Goal: Task Accomplishment & Management: Manage account settings

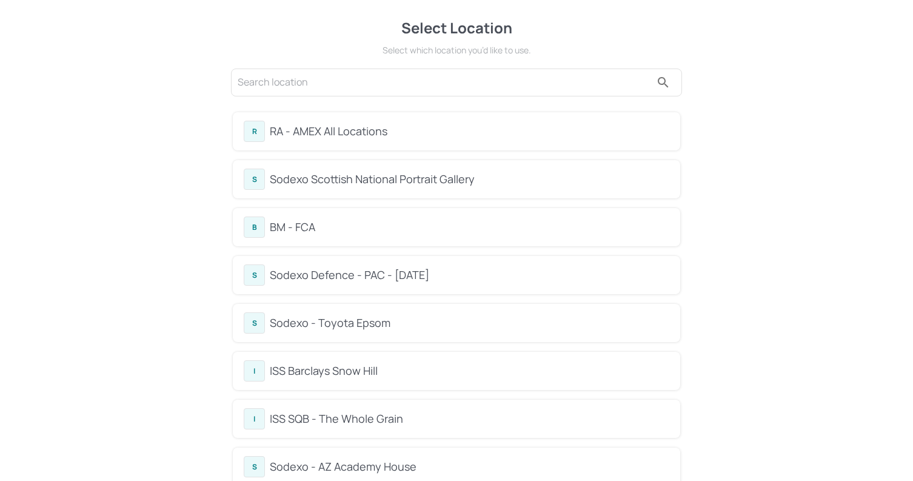
click at [404, 232] on div "BM - FCA" at bounding box center [469, 227] width 399 height 16
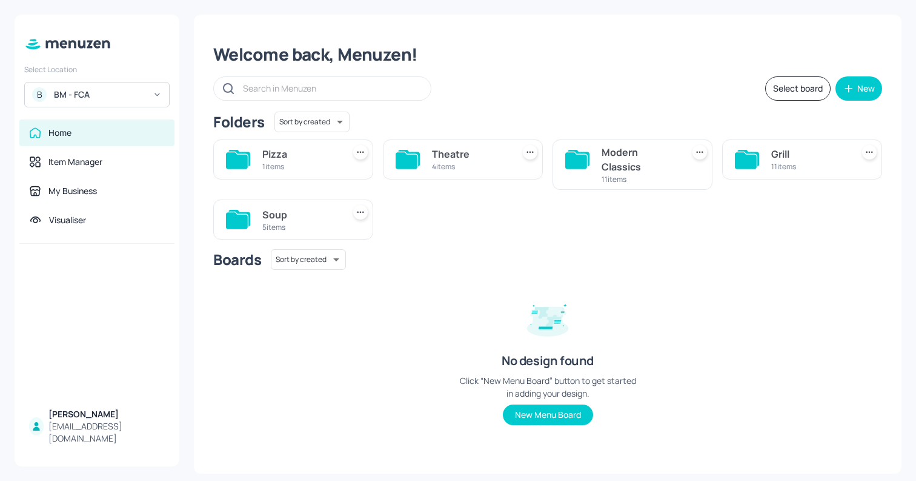
click at [300, 215] on div "Soup" at bounding box center [300, 214] width 76 height 15
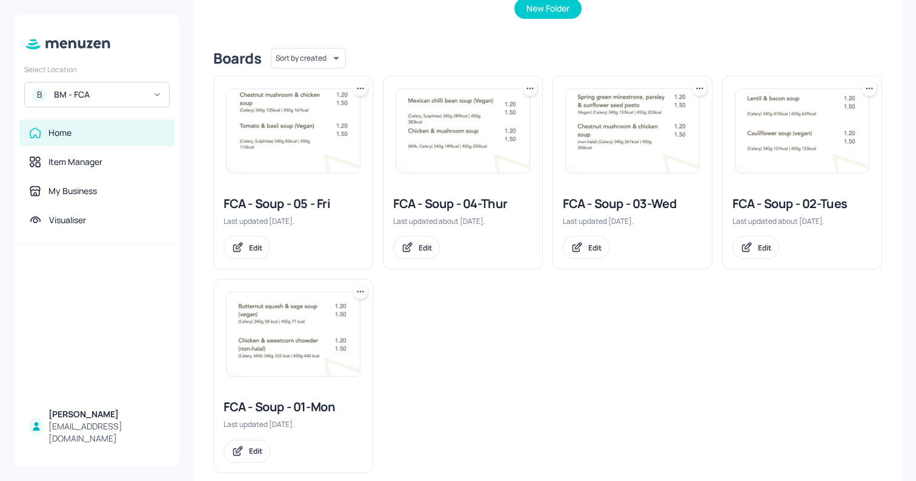
scroll to position [289, 0]
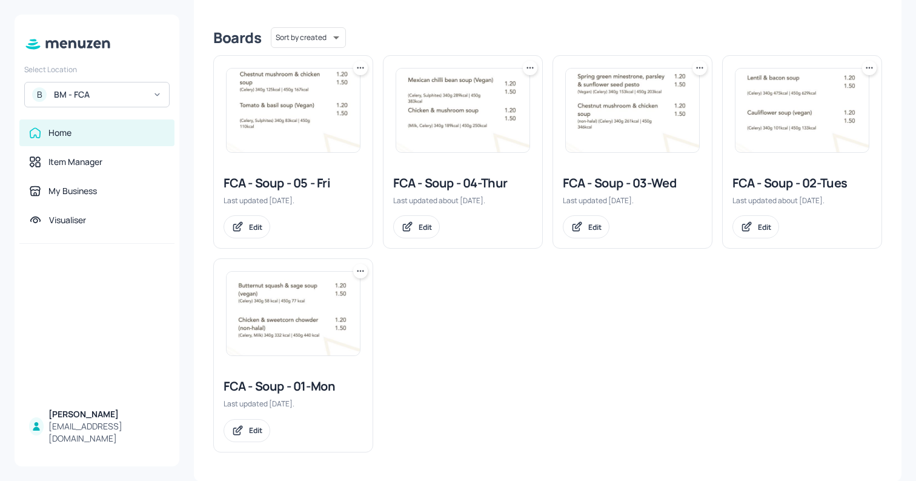
click at [799, 115] on img at bounding box center [802, 110] width 133 height 84
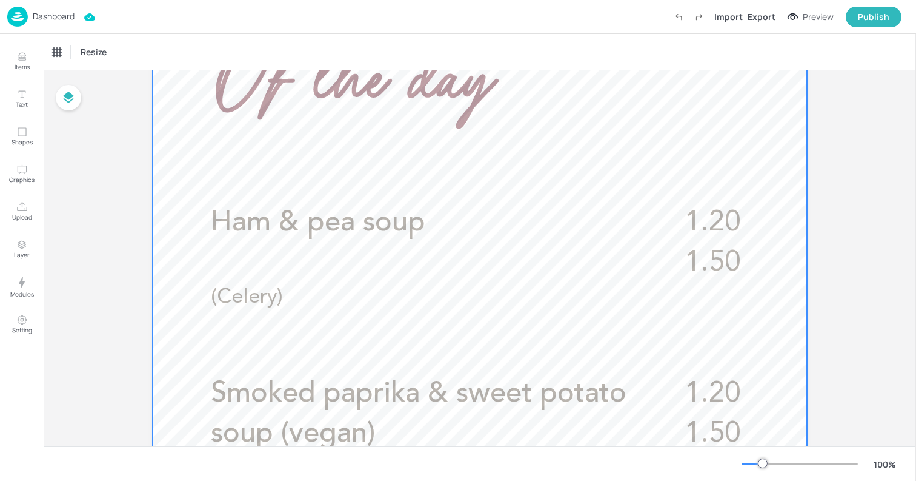
scroll to position [334, 0]
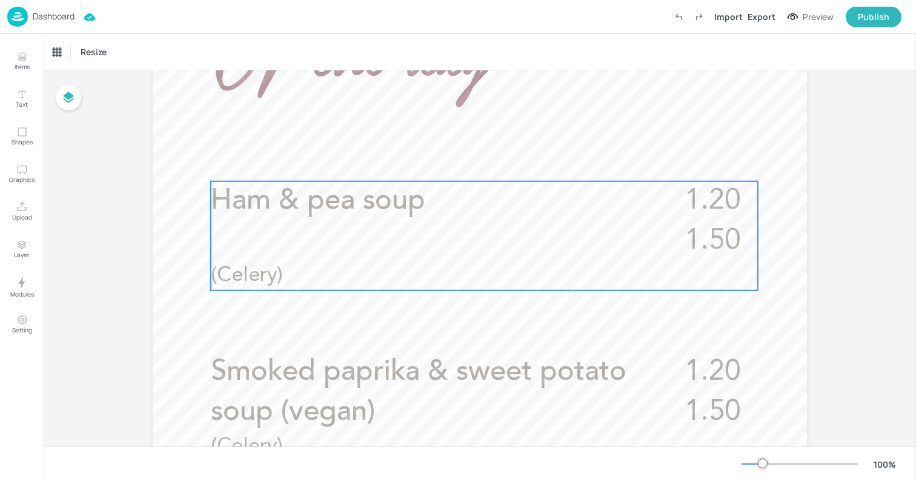
click at [451, 214] on p "Ham & pea soup" at bounding box center [432, 201] width 443 height 40
click at [478, 162] on icon "Edit Item" at bounding box center [476, 161] width 10 height 10
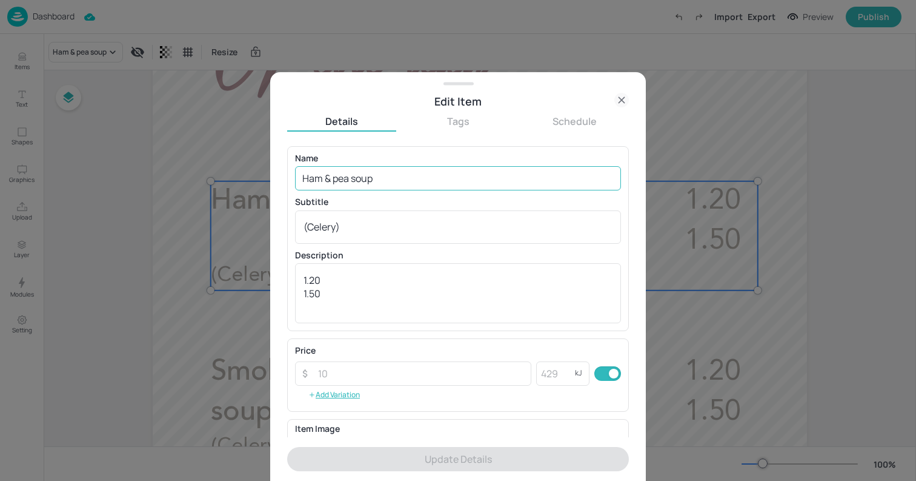
click at [433, 181] on input "Ham & pea soup" at bounding box center [458, 178] width 326 height 24
paste input "Cauliflower soup (vegan)"
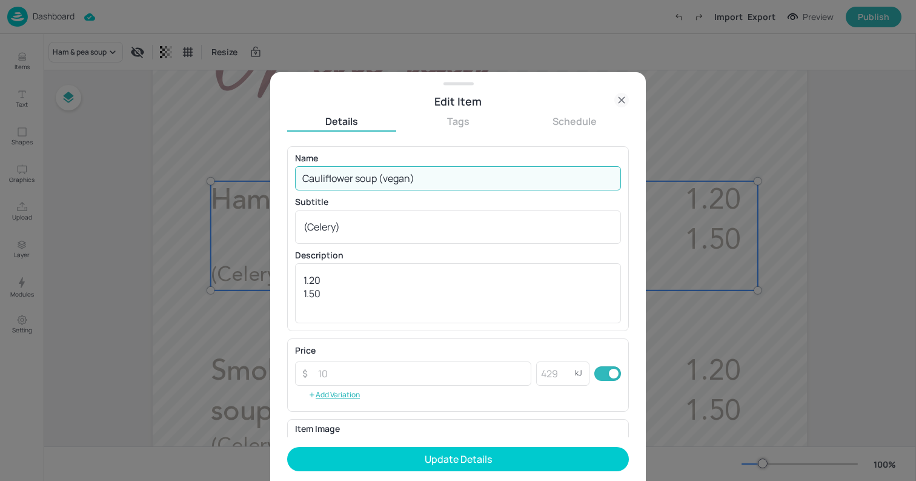
type input "Cauliflower soup (vegan)"
click at [497, 228] on textarea "(Celery)" at bounding box center [458, 226] width 309 height 13
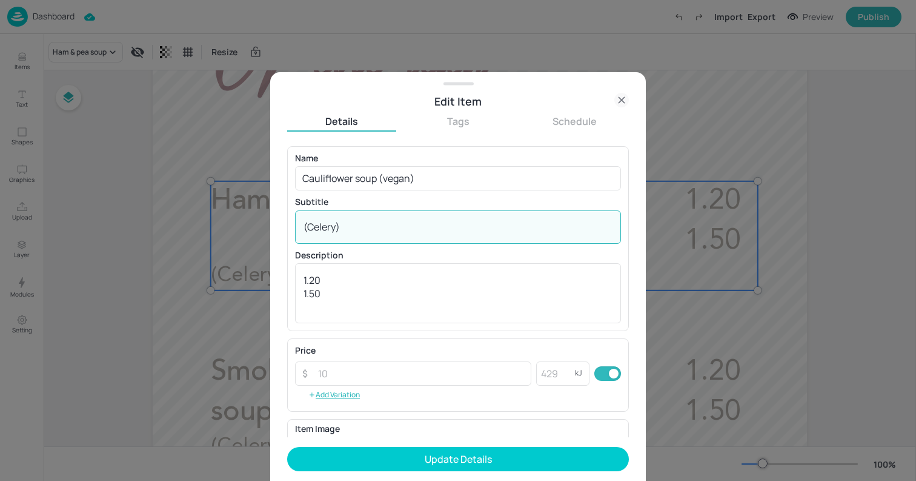
click at [497, 228] on textarea "(Celery)" at bounding box center [458, 226] width 309 height 13
paste textarea "Celery 340g101 kcal | 450g 133 kcal"
click at [439, 230] on textarea "Celery 340g101 kcal | 450g 133 kcal" at bounding box center [458, 226] width 309 height 13
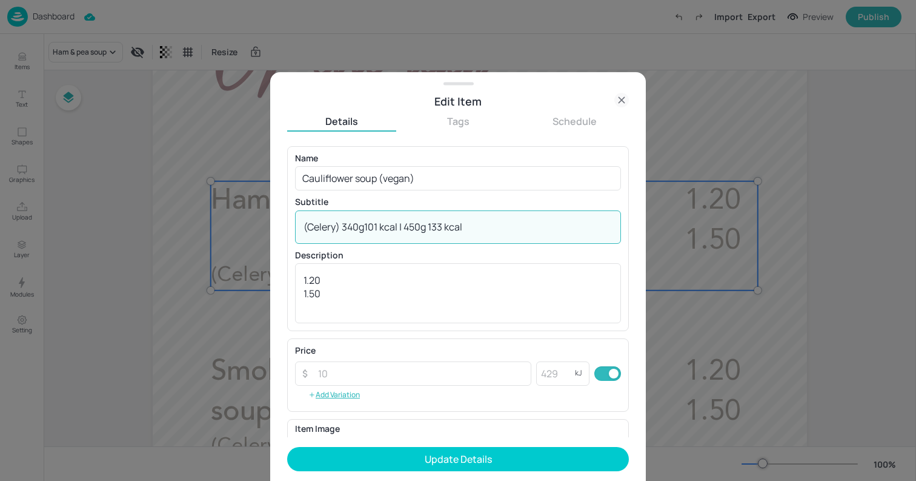
click at [364, 226] on textarea "(Celery) 340g101 kcal | 450g 133 kcal" at bounding box center [458, 226] width 309 height 13
click at [382, 225] on textarea "(Celery) 340g 101 kcal | 450g 133 kcal" at bounding box center [458, 226] width 309 height 13
click at [446, 225] on textarea "(Celery) 340g 101kcal | 450g 133 kcal" at bounding box center [458, 226] width 309 height 13
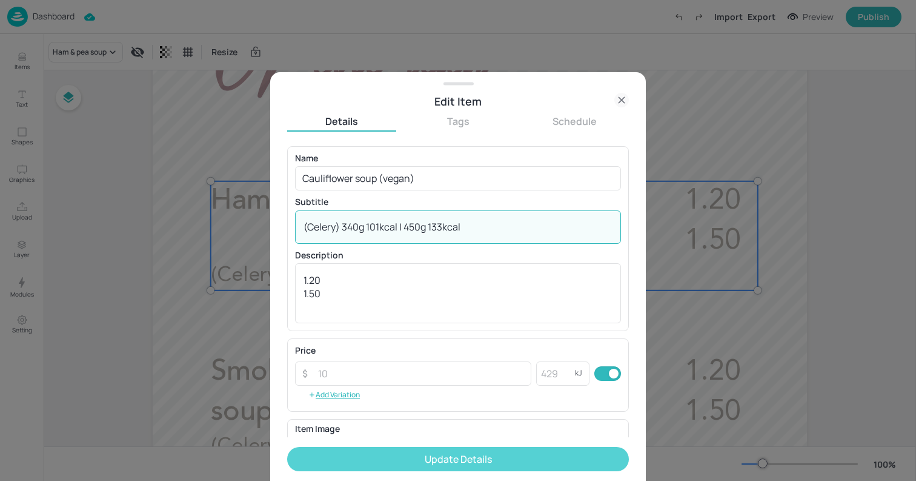
type textarea "(Celery) 340g 101kcal | 450g 133kcal"
click at [462, 459] on button "Update Details" at bounding box center [458, 459] width 342 height 24
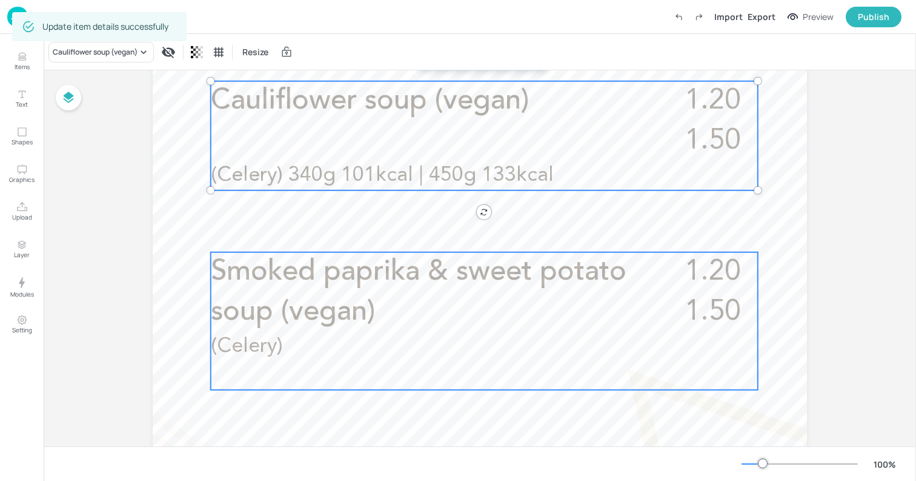
scroll to position [451, 0]
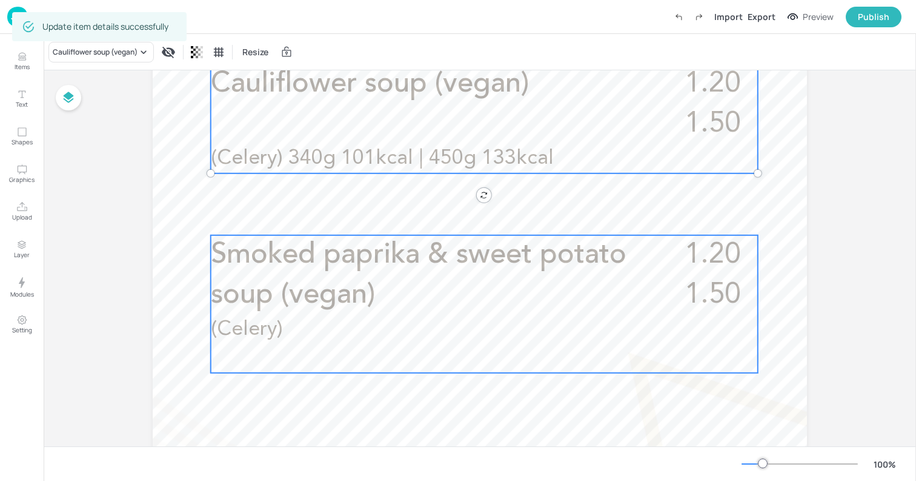
click at [345, 330] on p "(Celery)" at bounding box center [414, 329] width 406 height 29
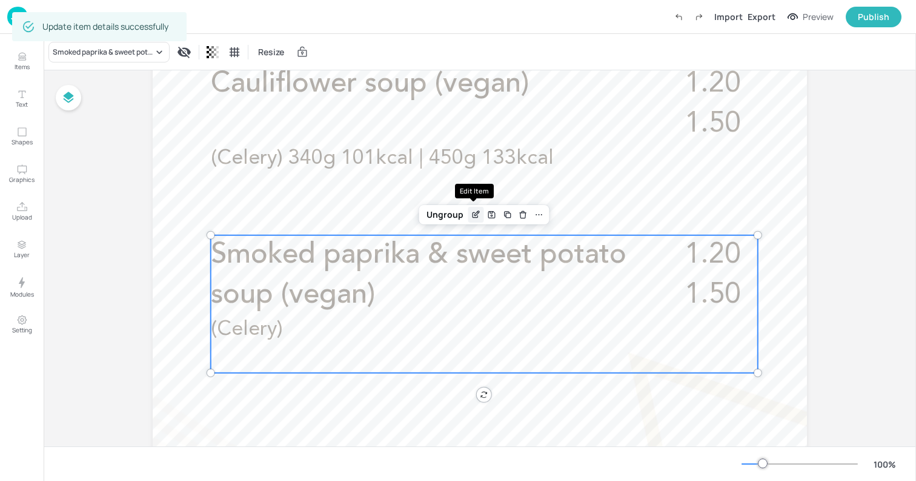
click at [471, 213] on icon "Edit Item" at bounding box center [476, 215] width 10 height 10
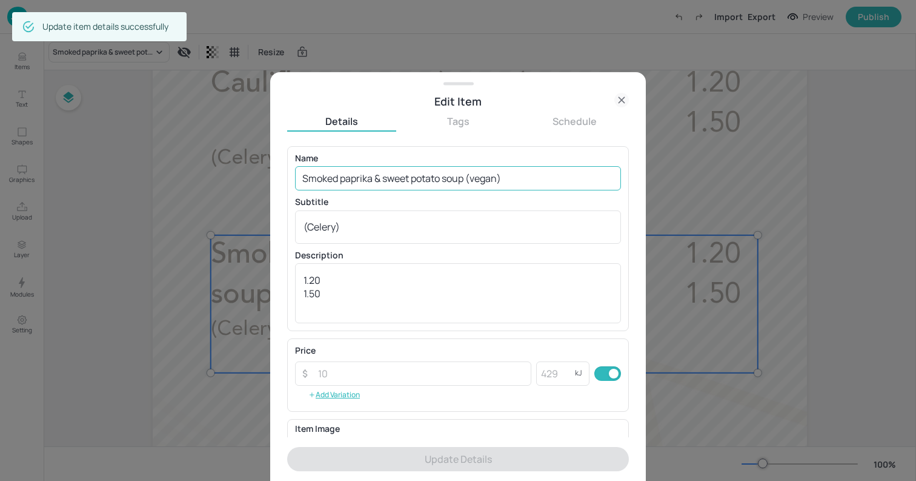
click at [390, 178] on input "Smoked paprika & sweet potato soup (vegan)" at bounding box center [458, 178] width 326 height 24
paste input "Mexican lamb soup (non-halal"
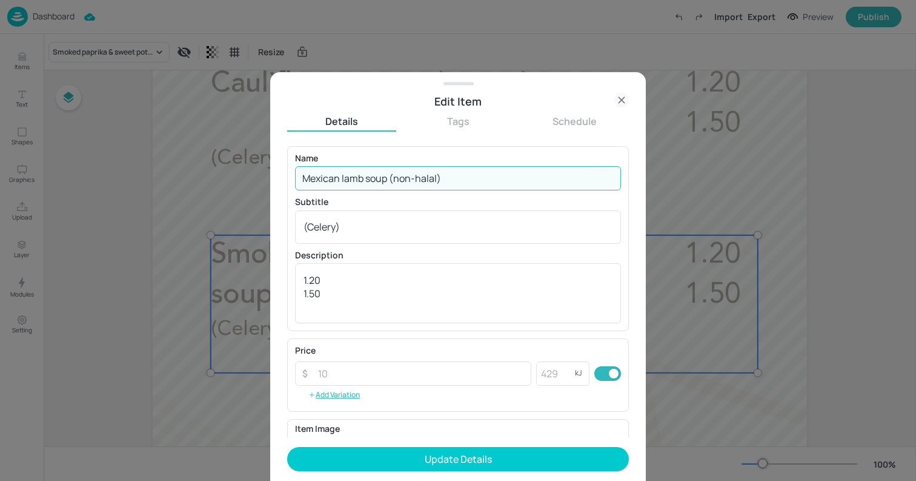
type input "Mexican lamb soup (non-halal)"
click at [394, 223] on textarea "(Celery)" at bounding box center [458, 226] width 309 height 13
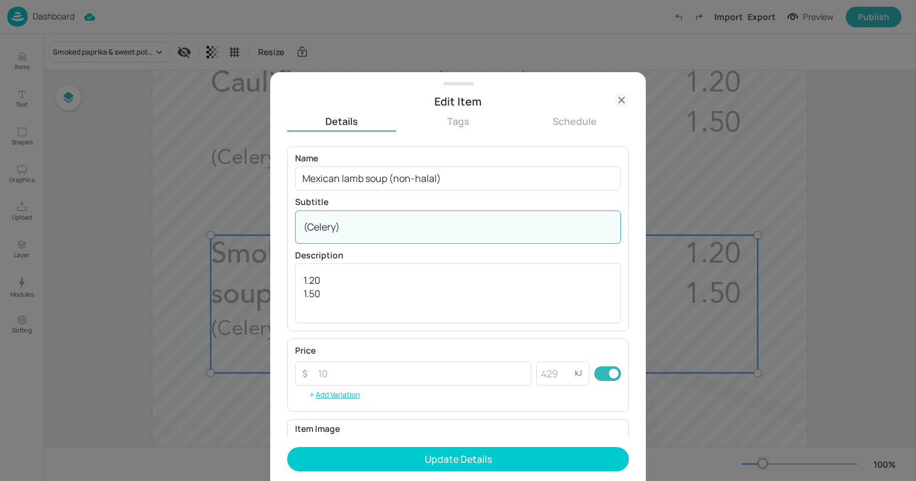
paste textarea "(340g/146kcal – 450g/193kcal)"
click at [414, 227] on textarea "(Celery) (340g/146kcal – 450g/193kcal)" at bounding box center [458, 226] width 309 height 13
click at [374, 226] on textarea "(Celery) (340g/146kcal | 450g 193kcal)" at bounding box center [458, 226] width 309 height 13
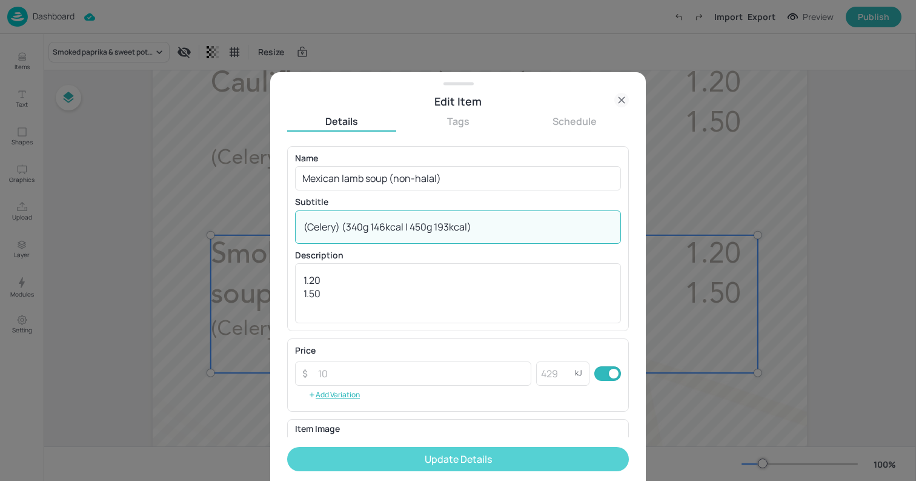
type textarea "(Celery) (340g 146kcal | 450g 193kcal)"
click at [484, 457] on button "Update Details" at bounding box center [458, 459] width 342 height 24
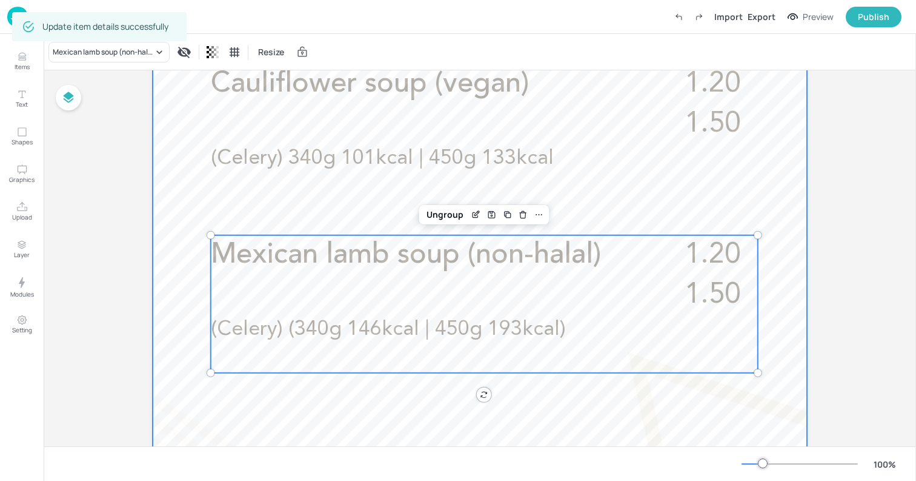
click at [172, 199] on div at bounding box center [480, 240] width 655 height 1164
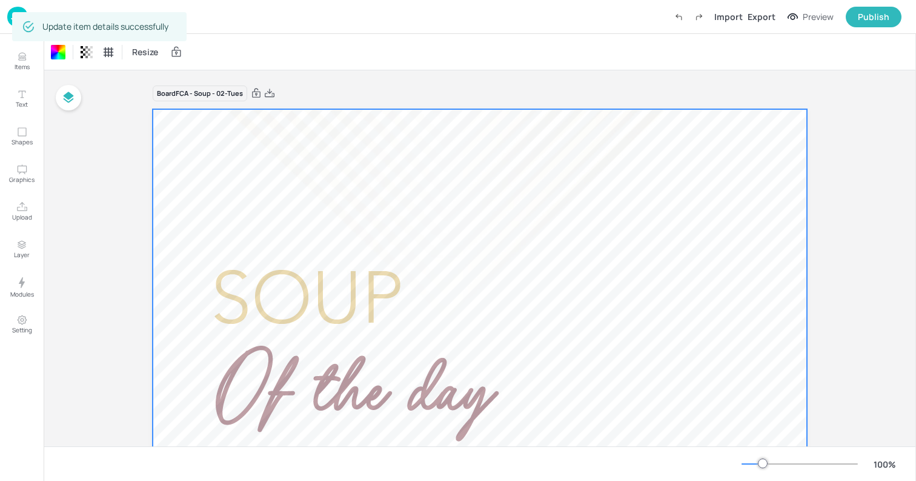
click at [8, 22] on img at bounding box center [17, 17] width 21 height 20
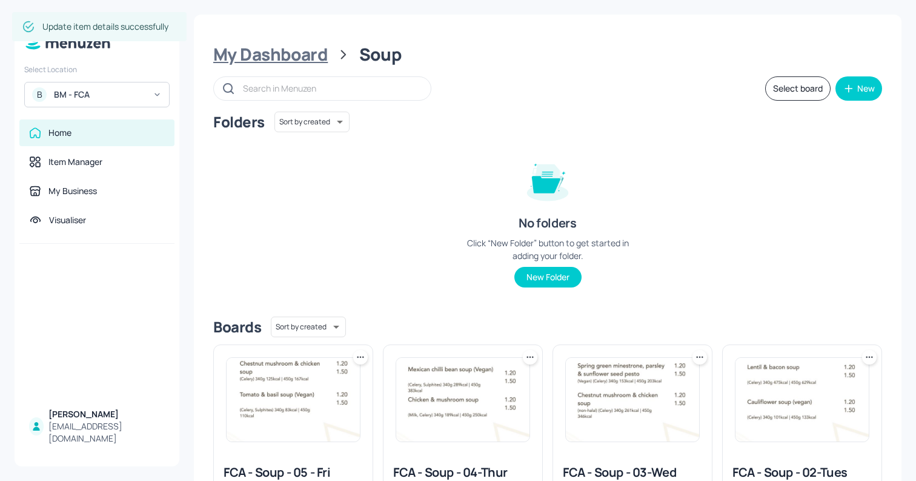
click at [295, 57] on div "My Dashboard" at bounding box center [270, 55] width 115 height 22
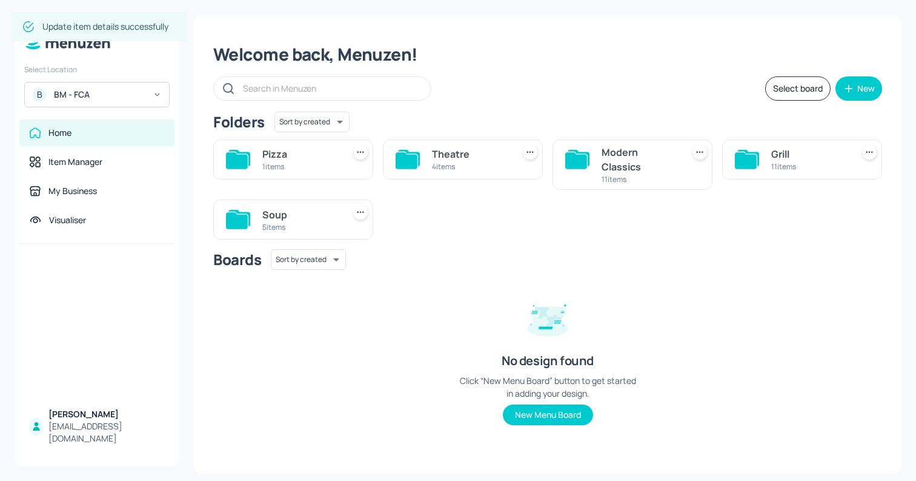
click at [629, 159] on div "Modern Classics" at bounding box center [640, 159] width 76 height 29
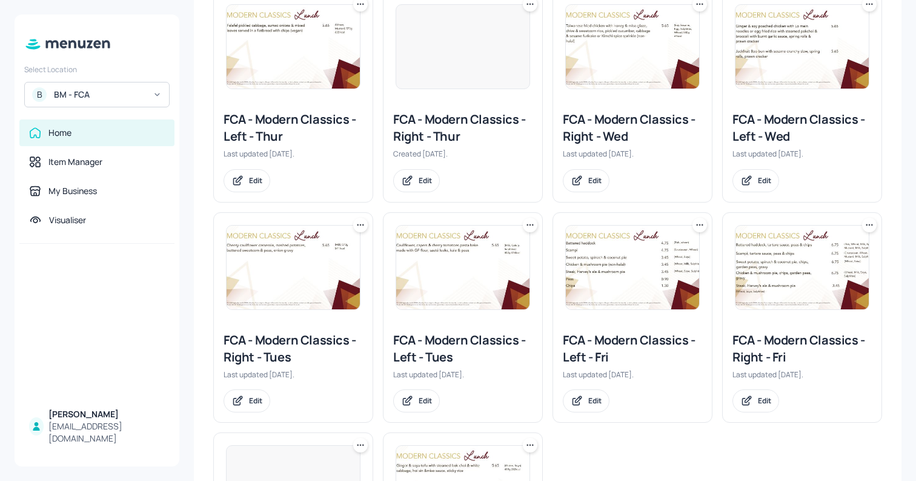
scroll to position [239, 0]
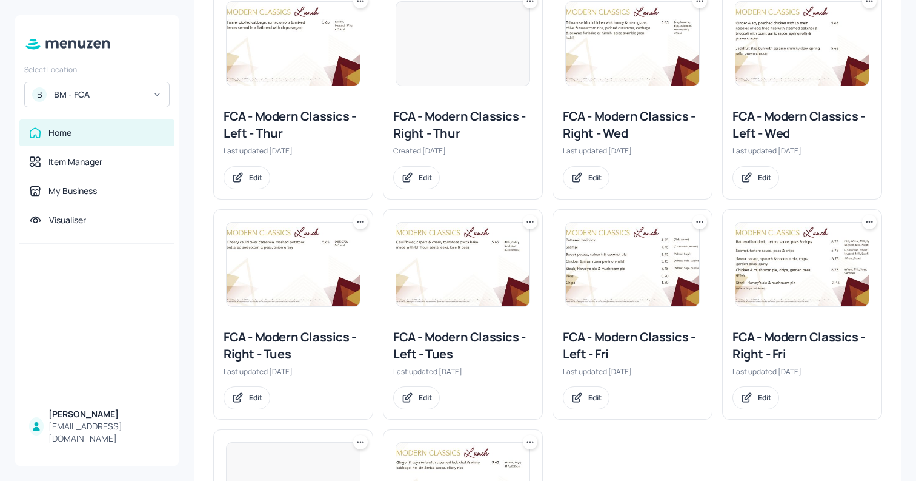
click at [290, 261] on img at bounding box center [293, 264] width 133 height 84
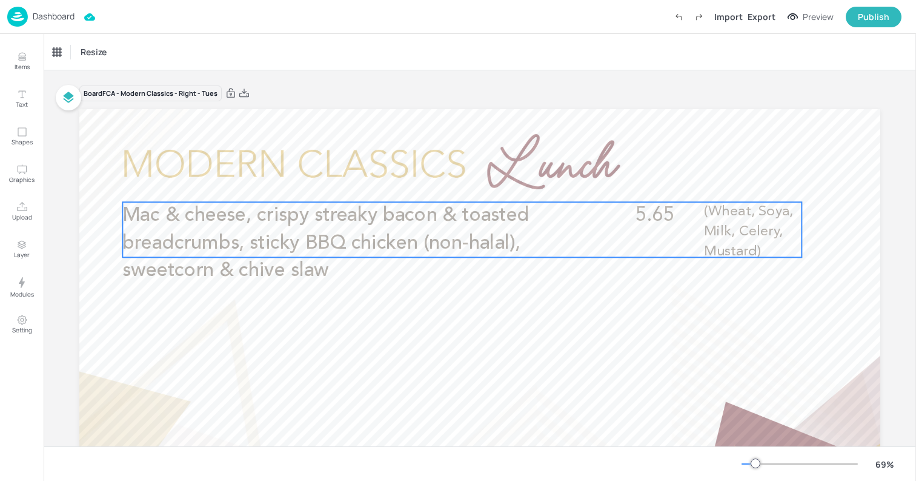
click at [404, 241] on span "Mac & cheese, crispy streaky bacon & toasted breadcrumbs, sticky BBQ chicken (n…" at bounding box center [325, 242] width 407 height 75
click at [447, 187] on div "Edit Item" at bounding box center [454, 181] width 16 height 16
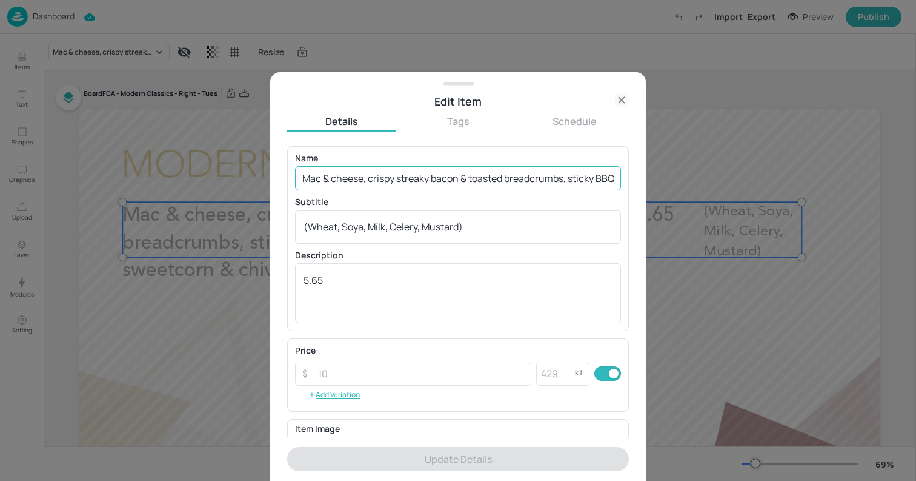
click at [378, 178] on input "Mac & cheese, crispy streaky bacon & toasted breadcrumbs, sticky BBQ chicken (n…" at bounding box center [458, 178] width 326 height 24
paste input "Chilli beef (non-halal) burrito bowl"
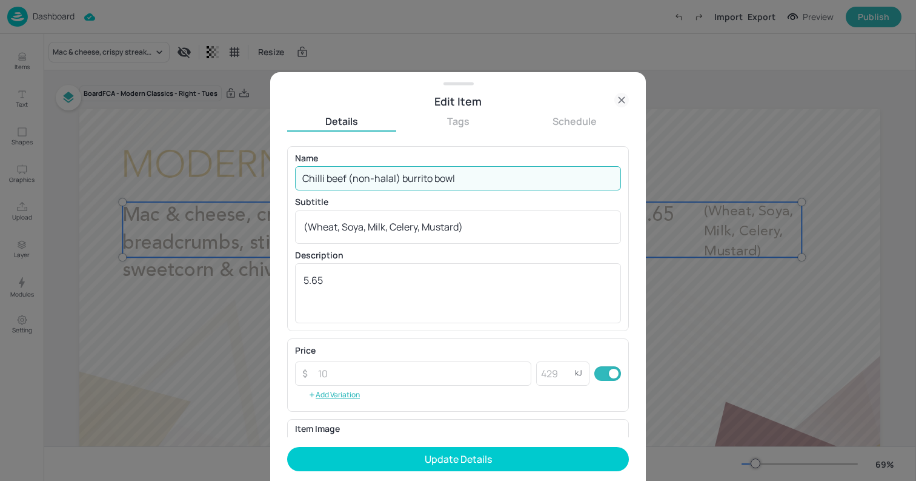
type input "Chilli beef (non-halal) burrito bowl"
click at [495, 232] on textarea "(Wheat, Soya, Milk, Celery, Mustard)" at bounding box center [458, 226] width 309 height 13
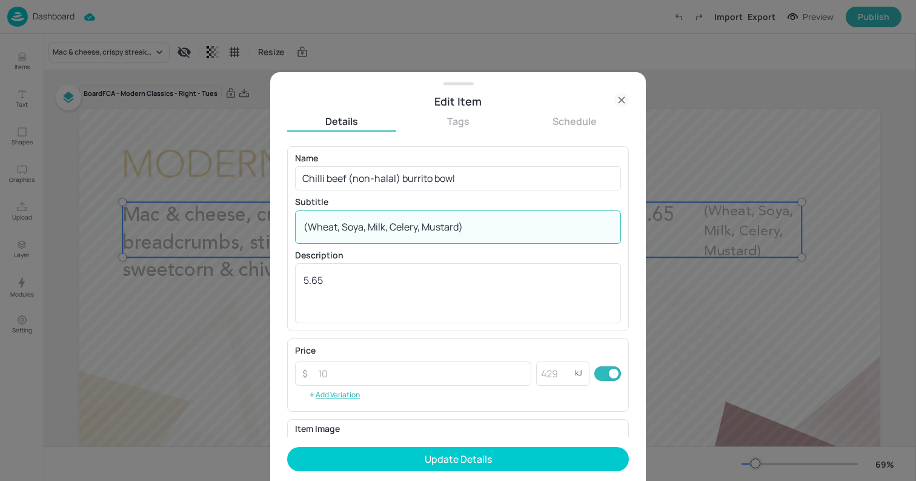
click at [495, 232] on textarea "(Wheat, Soya, Milk, Celery, Mustard)" at bounding box center [458, 226] width 309 height 13
paste textarea "Gluten, Milk, Sulphites"
paste textarea "442g 763kcal"
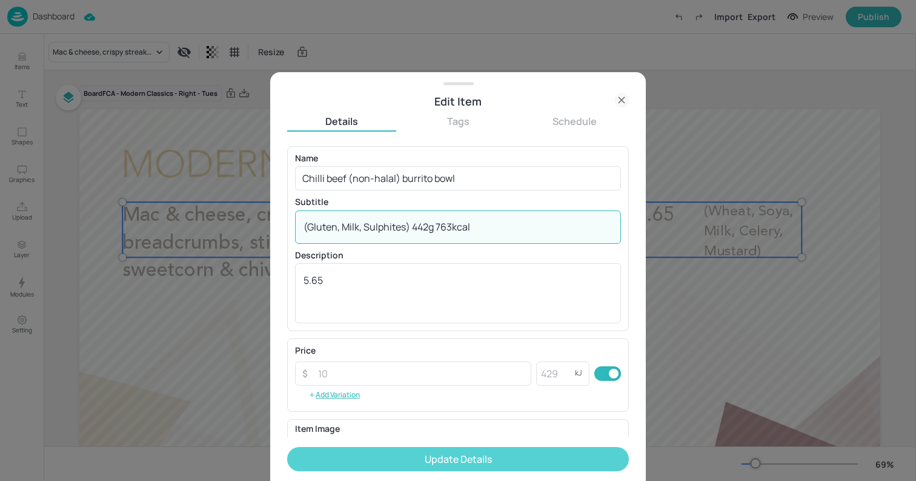
type textarea "(Gluten, Milk, Sulphites) 442g 763kcal"
click at [492, 448] on button "Update Details" at bounding box center [458, 459] width 342 height 24
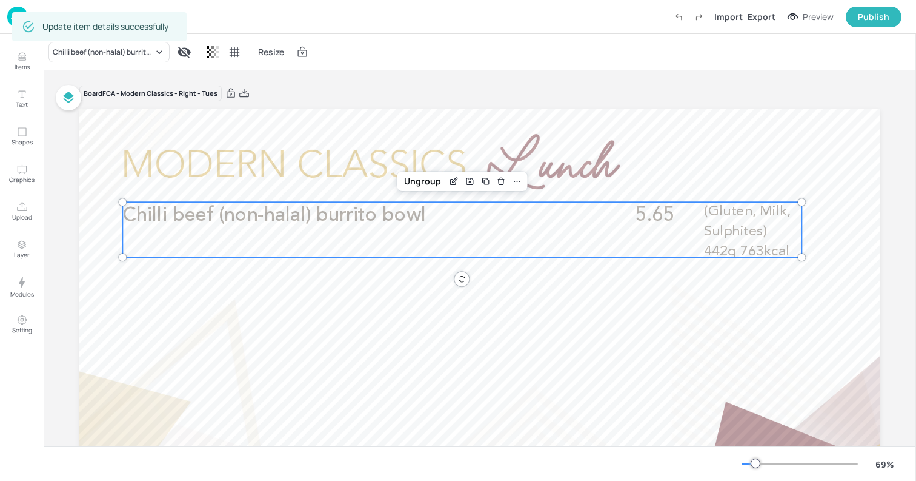
click at [99, 136] on div at bounding box center [479, 334] width 801 height 451
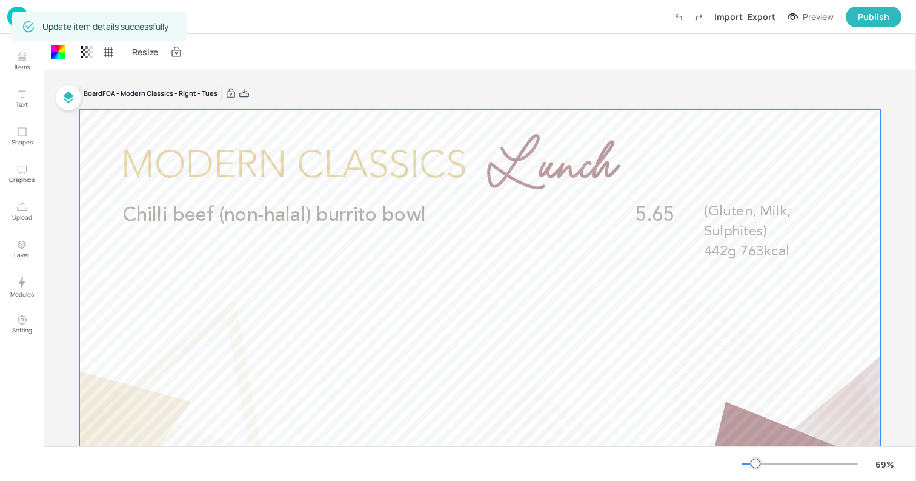
click at [7, 17] on img at bounding box center [17, 17] width 21 height 20
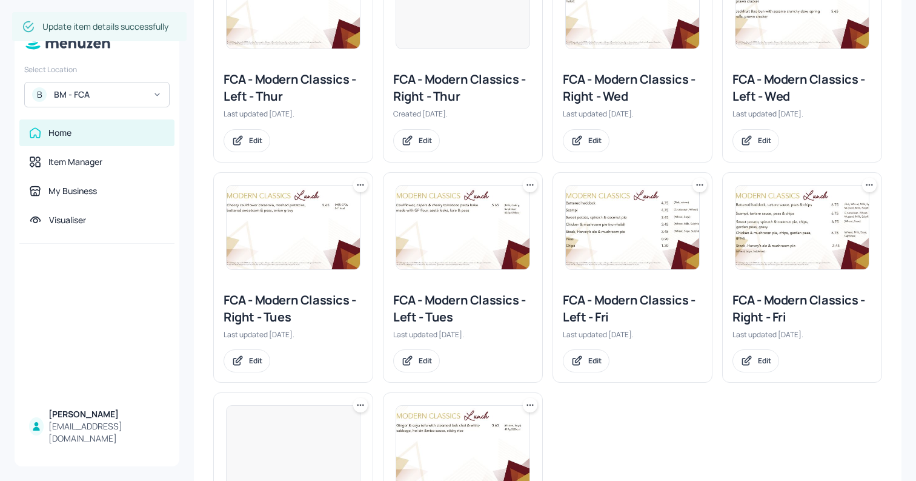
scroll to position [291, 0]
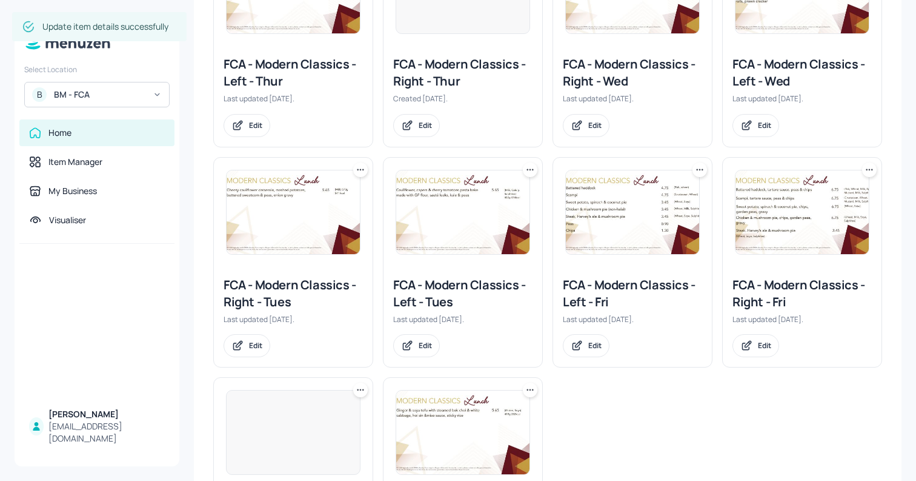
click at [460, 229] on img at bounding box center [462, 212] width 133 height 84
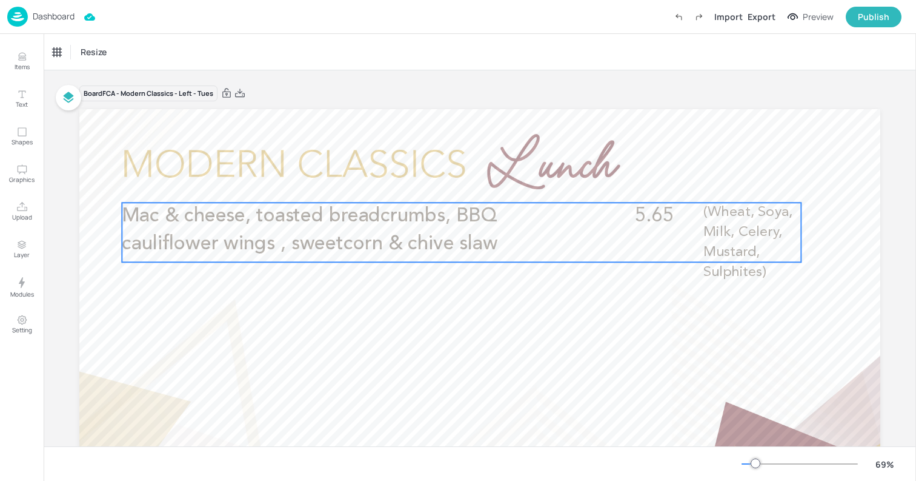
click at [499, 228] on p "Mac & cheese, toasted breadcrumbs, BBQ cauliflower wings , sweetcorn & chive sl…" at bounding box center [356, 229] width 468 height 55
click at [448, 184] on icon "Edit Item" at bounding box center [453, 182] width 10 height 10
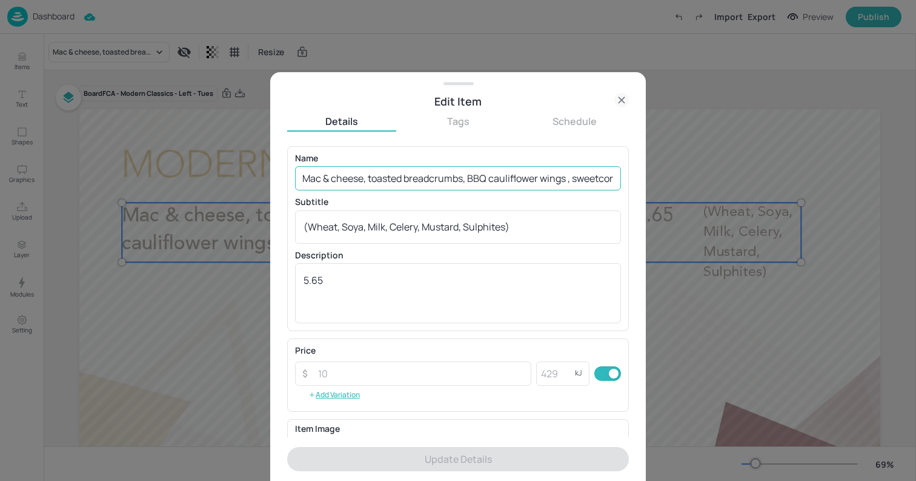
click at [410, 175] on input "Mac & cheese, toasted breadcrumbs, BBQ cauliflower wings , sweetcorn & chive sl…" at bounding box center [458, 178] width 326 height 24
paste input "Spicy chickpea & courgette (vegetarian) burrito bowl"
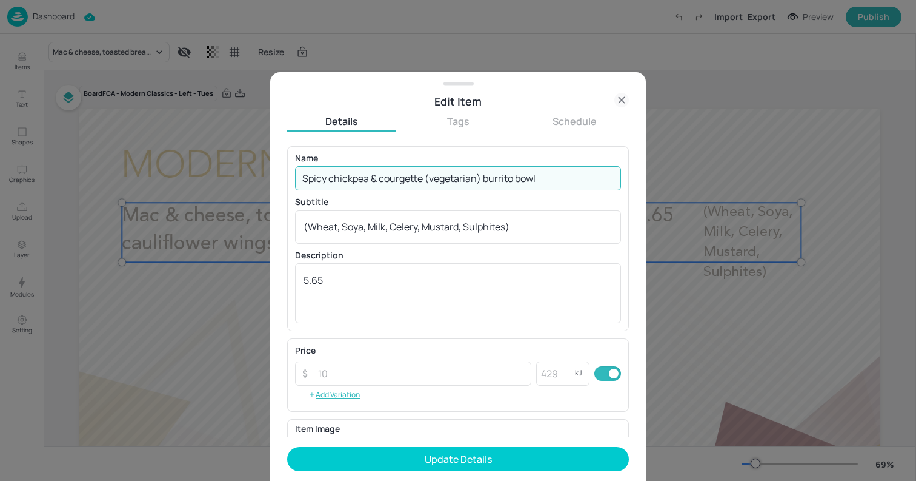
type input "Spicy chickpea & courgette (vegetarian) burrito bowl"
click at [470, 233] on div "(Wheat, Soya, Milk, Celery, Mustard, Sulphites) x ​" at bounding box center [458, 226] width 326 height 33
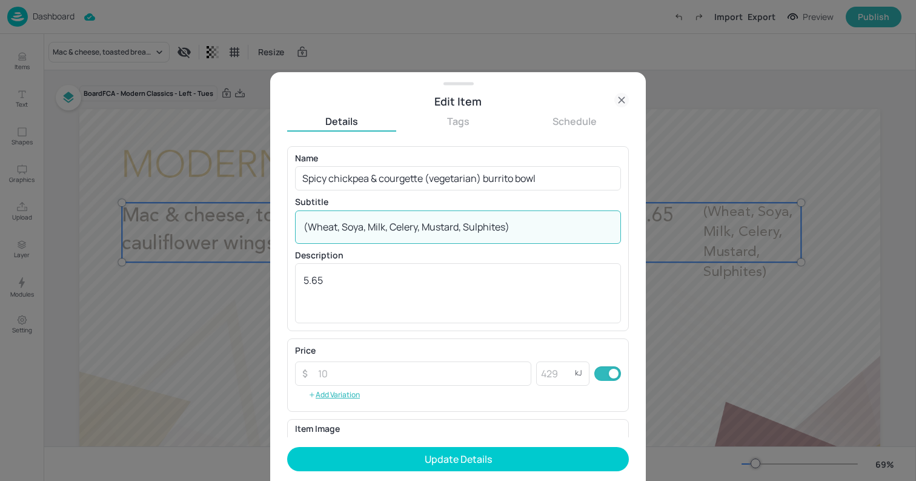
click at [470, 233] on div "(Wheat, Soya, Milk, Celery, Mustard, Sulphites) x ​" at bounding box center [458, 226] width 326 height 33
click at [459, 225] on textarea "(Wheat, Soya, Milk, Celery, Mustard, Sulphites)" at bounding box center [458, 226] width 309 height 13
paste textarea "Gluten, Milk"
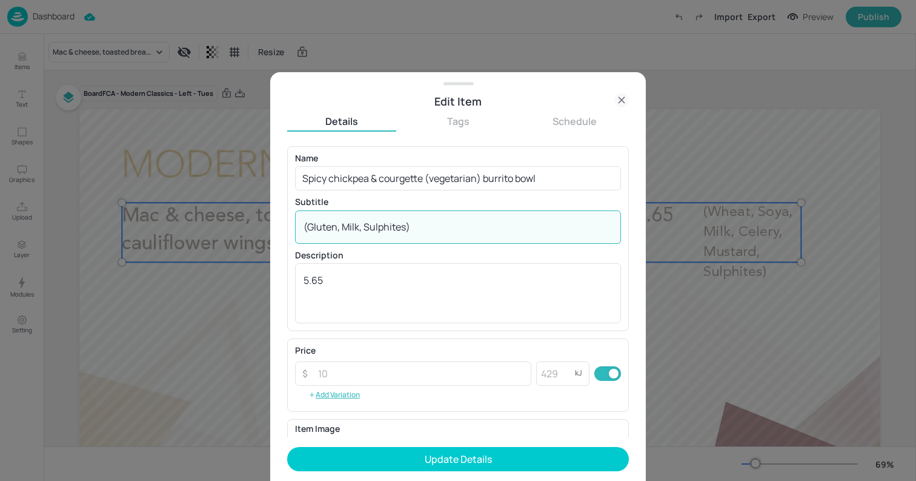
paste textarea "447g 784kcal"
click at [412, 224] on textarea "(Gluten, Milk, Sulphites)447g 784kcal" at bounding box center [458, 226] width 309 height 13
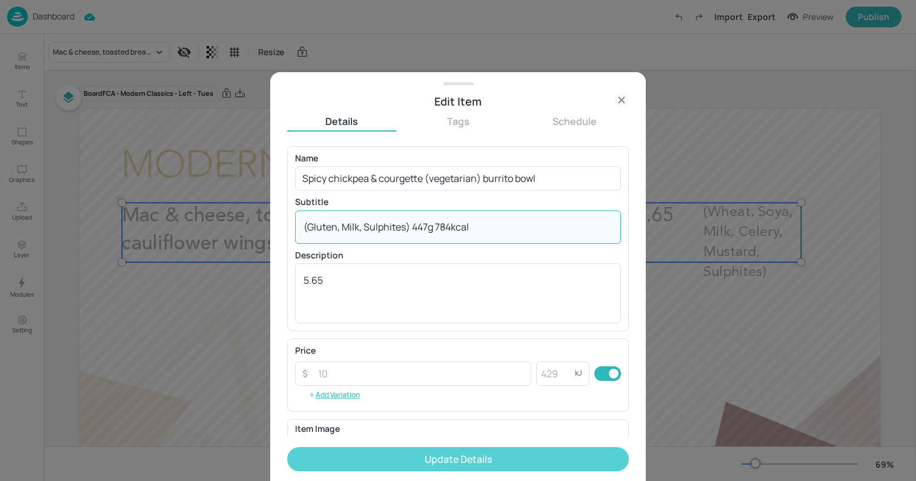
type textarea "(Gluten, Milk, Sulphites) 447g 784kcal"
click at [476, 465] on button "Update Details" at bounding box center [458, 459] width 342 height 24
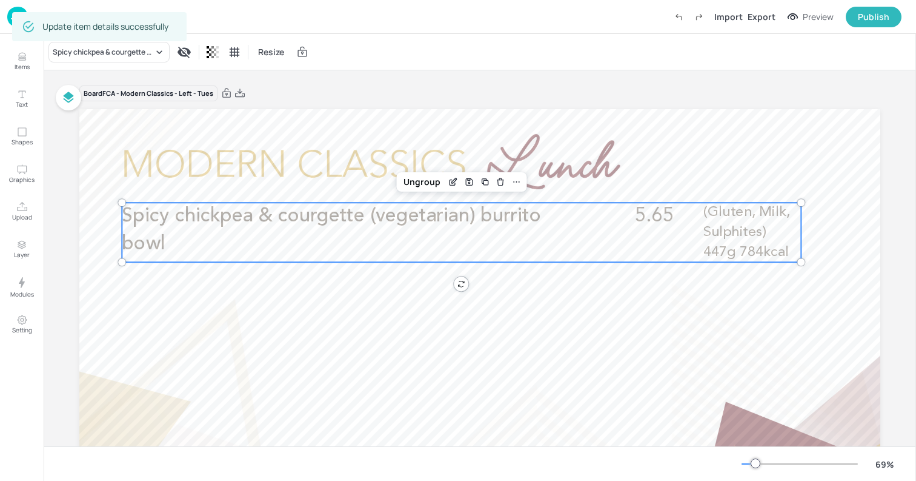
click at [99, 129] on div at bounding box center [479, 334] width 801 height 451
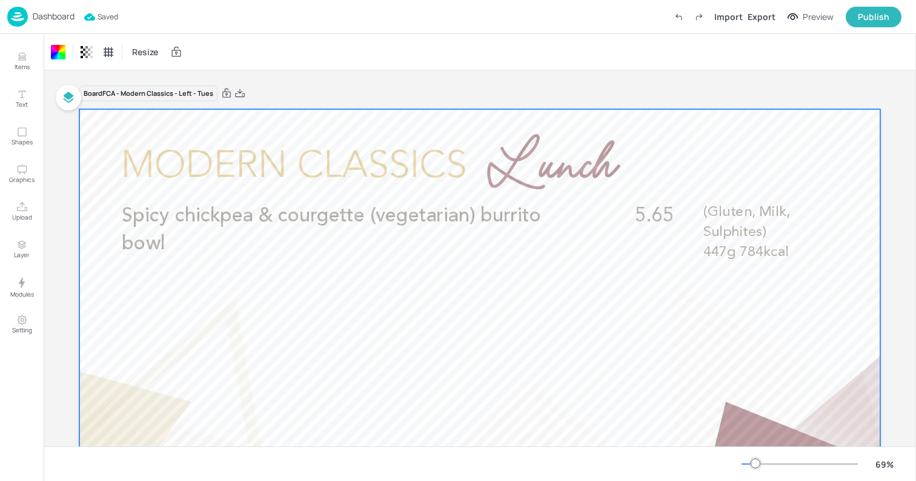
click at [10, 19] on img at bounding box center [17, 17] width 21 height 20
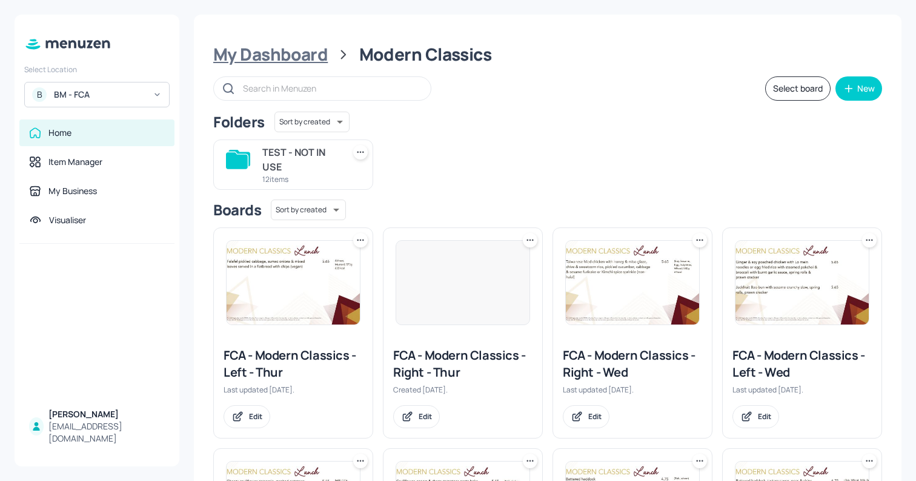
click at [308, 61] on div "My Dashboard" at bounding box center [270, 55] width 115 height 22
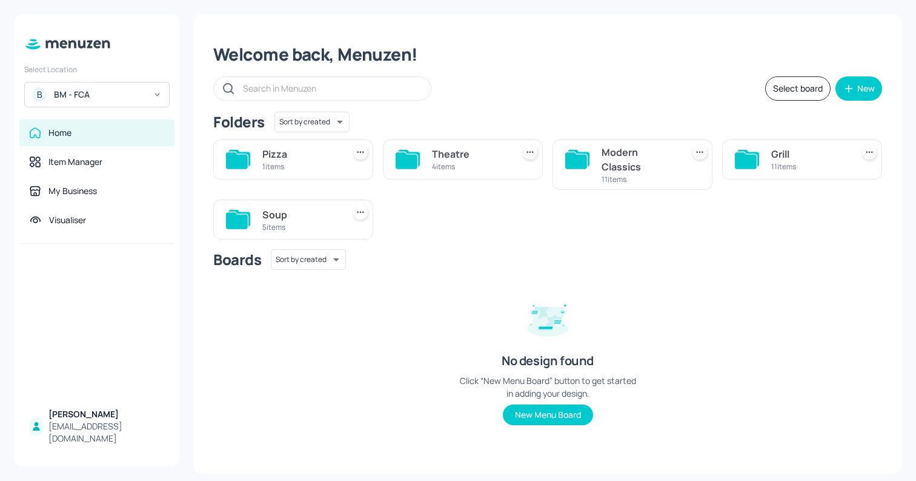
click at [763, 159] on div "Grill 11 items" at bounding box center [802, 159] width 160 height 40
click at [777, 155] on div "Grill" at bounding box center [809, 154] width 76 height 15
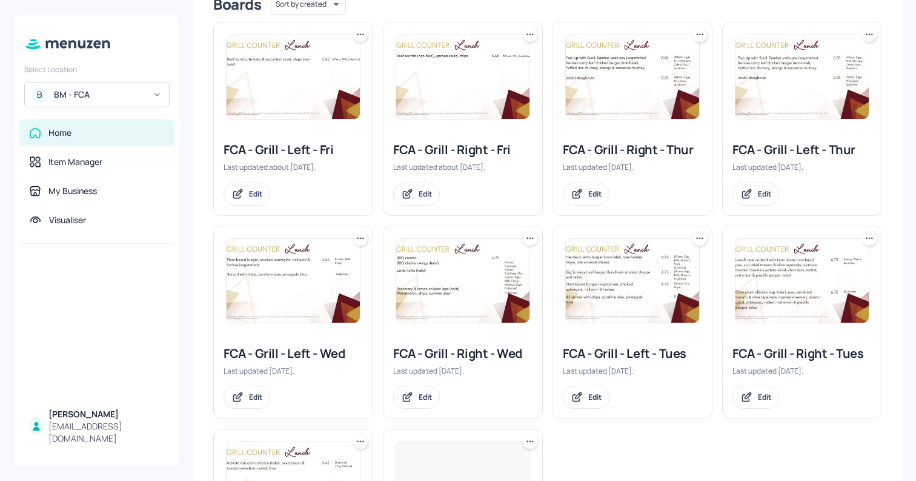
scroll to position [209, 0]
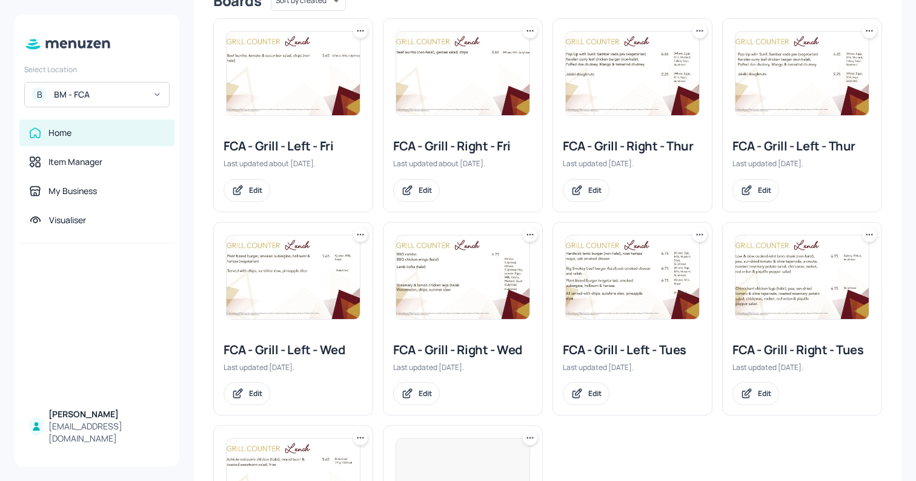
click at [817, 313] on img at bounding box center [802, 277] width 133 height 84
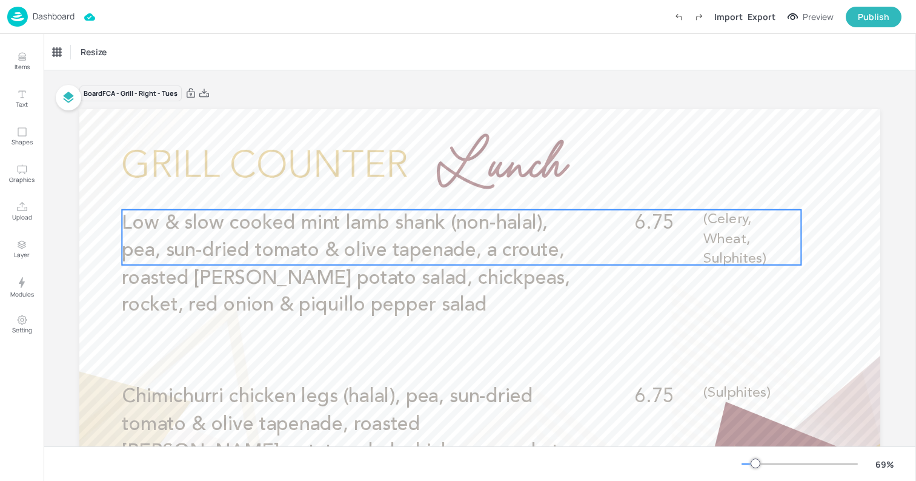
click at [322, 232] on span "Low & slow cooked mint lamb shank (non-halal), pea, sun-dried tomato & olive ta…" at bounding box center [346, 264] width 448 height 102
click at [450, 192] on icon "Edit Item" at bounding box center [452, 189] width 5 height 5
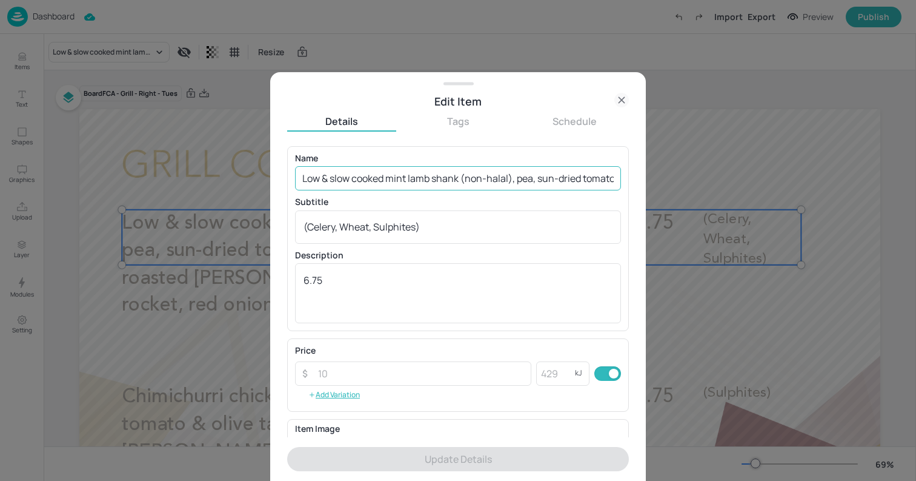
click at [456, 178] on input "Low & slow cooked mint lamb shank (non-halal), pea, sun-dried tomato & olive ta…" at bounding box center [458, 178] width 326 height 24
paste input "Grill Combo £6.75"
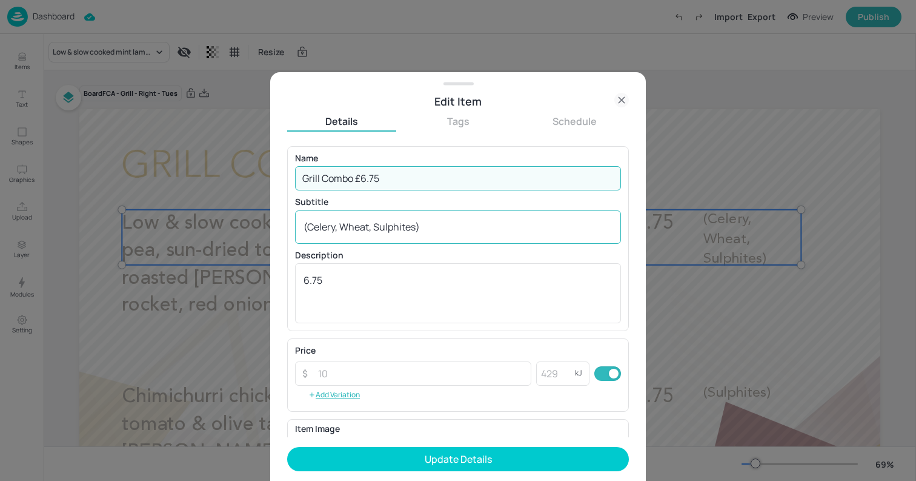
type input "Grill Combo £6.75"
click at [460, 215] on div "(Celery, Wheat, Sulphites) x ​" at bounding box center [458, 226] width 326 height 33
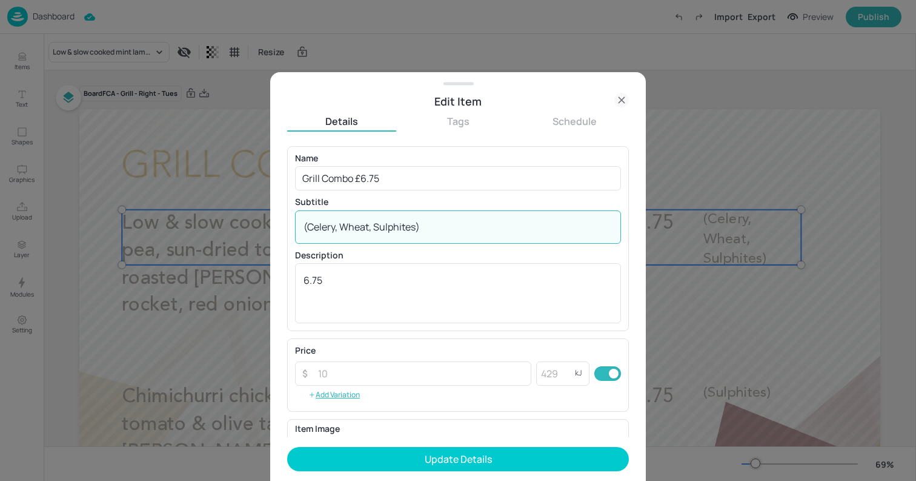
click at [460, 215] on div "(Celery, Wheat, Sulphites) x ​" at bounding box center [458, 226] width 326 height 33
click at [445, 228] on textarea "(Celery, Wheat, Sulphites)" at bounding box center [458, 226] width 309 height 13
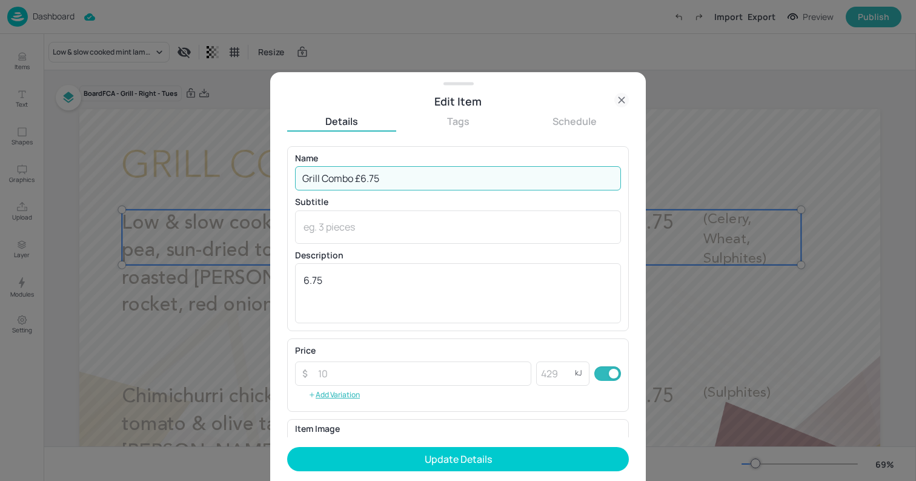
drag, startPoint x: 354, startPoint y: 176, endPoint x: 445, endPoint y: 185, distance: 91.3
click at [445, 185] on input "Grill Combo £6.75" at bounding box center [458, 178] width 326 height 24
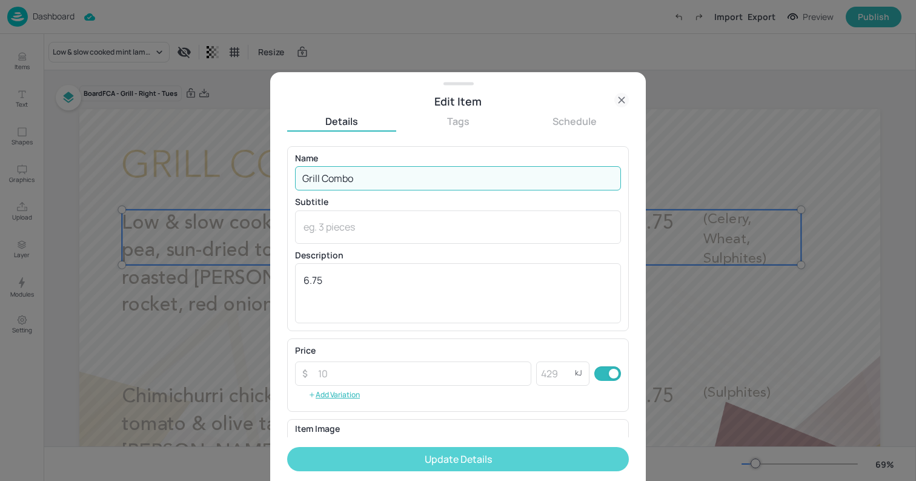
type input "Grill Combo"
click at [511, 462] on button "Update Details" at bounding box center [458, 459] width 342 height 24
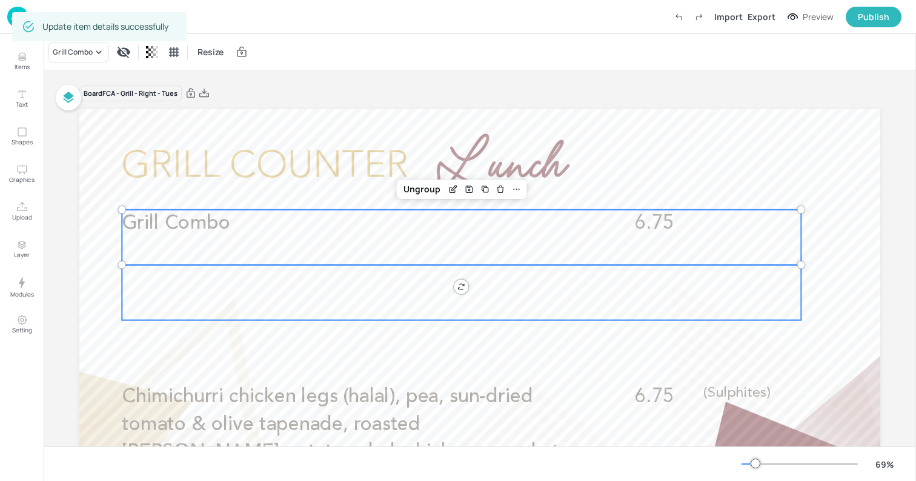
click at [291, 292] on div at bounding box center [461, 292] width 679 height 55
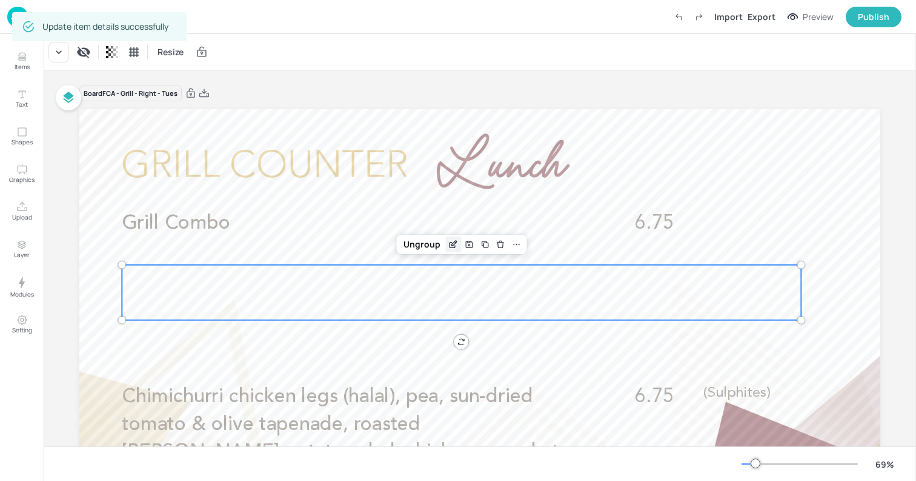
click at [453, 243] on icon "Edit Item" at bounding box center [453, 244] width 10 height 10
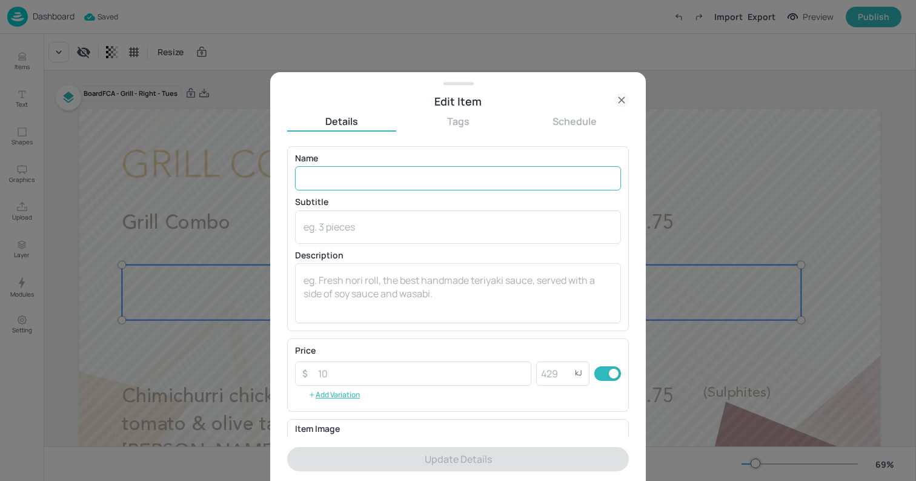
click at [385, 181] on input "text" at bounding box center [458, 178] width 326 height 24
paste input "BBQ chicken wings (halal) (Wheat, Sulphites)"
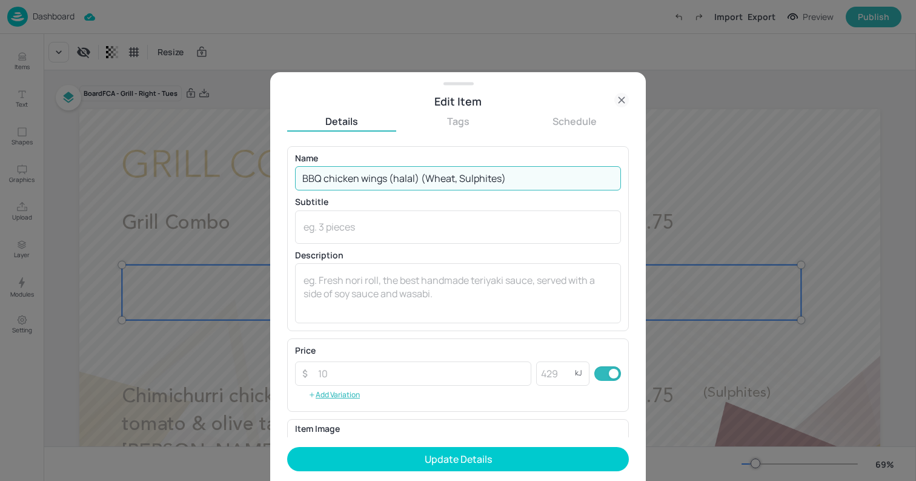
drag, startPoint x: 423, startPoint y: 178, endPoint x: 537, endPoint y: 199, distance: 116.0
click at [537, 199] on div "Name BBQ chicken wings (halal) (Wheat, Sulphites) ​ Subtitle x ​ Description x ​" at bounding box center [458, 238] width 326 height 169
type input "BBQ chicken wings (halal)"
click at [533, 236] on div "x ​" at bounding box center [458, 226] width 326 height 33
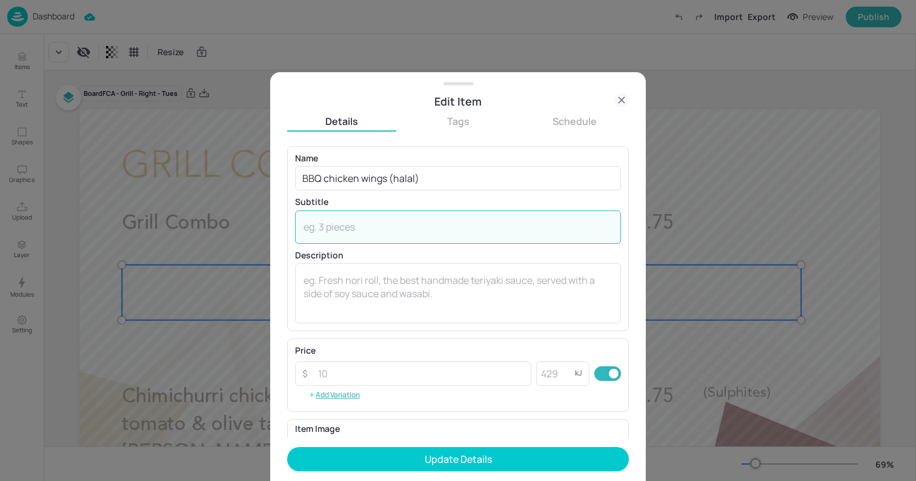
paste textarea "(Wheat, Sulphites)"
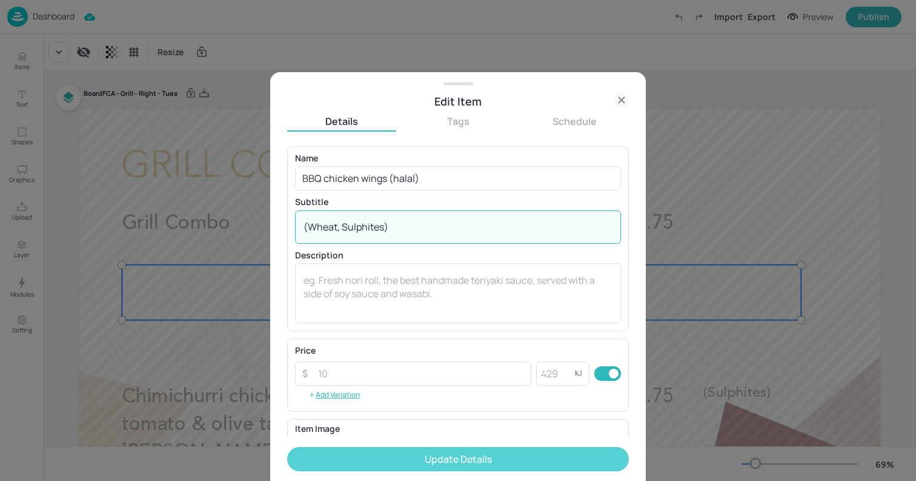
type textarea "(Wheat, Sulphites)"
click at [482, 456] on button "Update Details" at bounding box center [458, 459] width 342 height 24
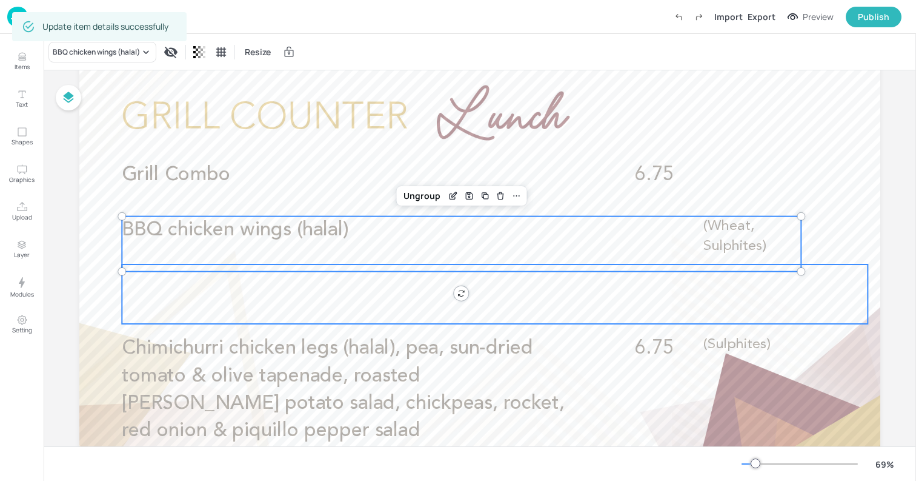
scroll to position [65, 0]
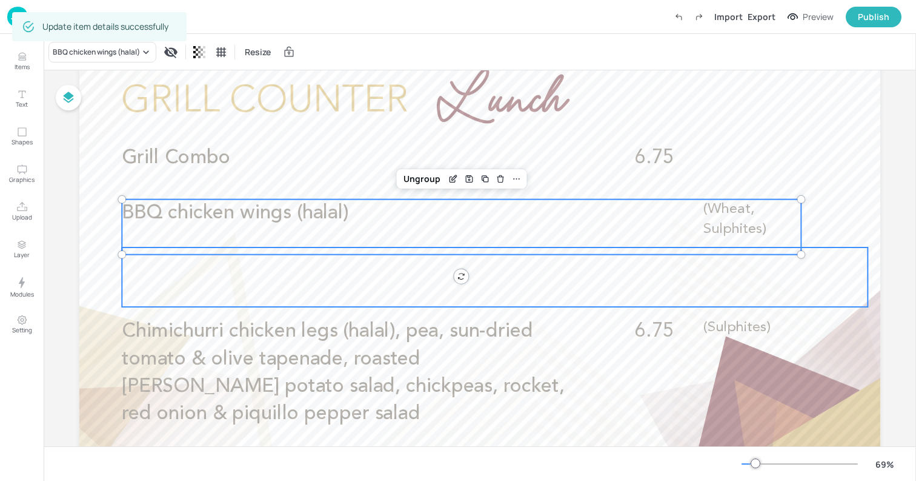
click at [246, 305] on div at bounding box center [495, 276] width 746 height 59
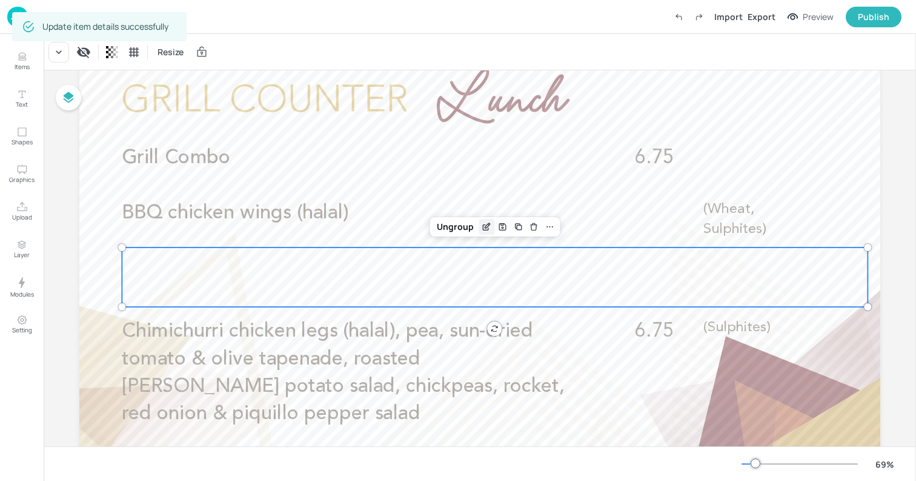
click at [484, 231] on icon "Edit Item" at bounding box center [487, 227] width 10 height 10
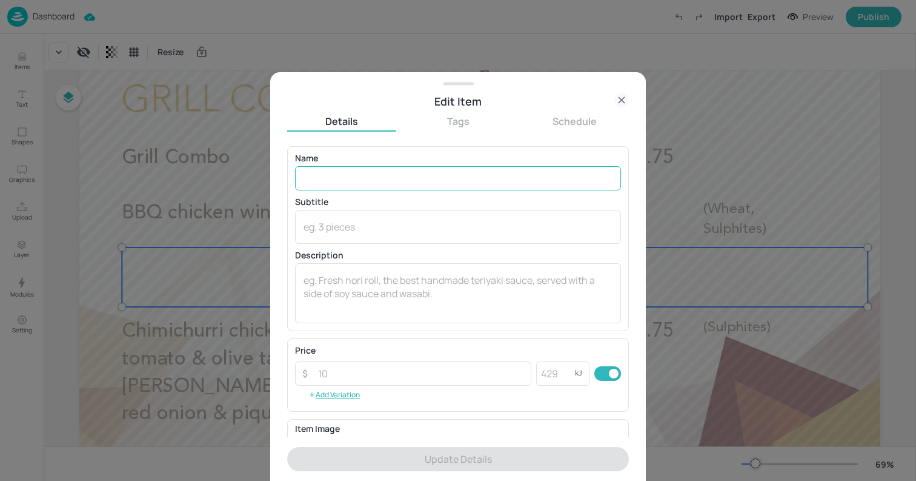
click at [373, 172] on input "text" at bounding box center [458, 178] width 326 height 24
paste input "[PERSON_NAME] & lemon chicken leg (halal)"
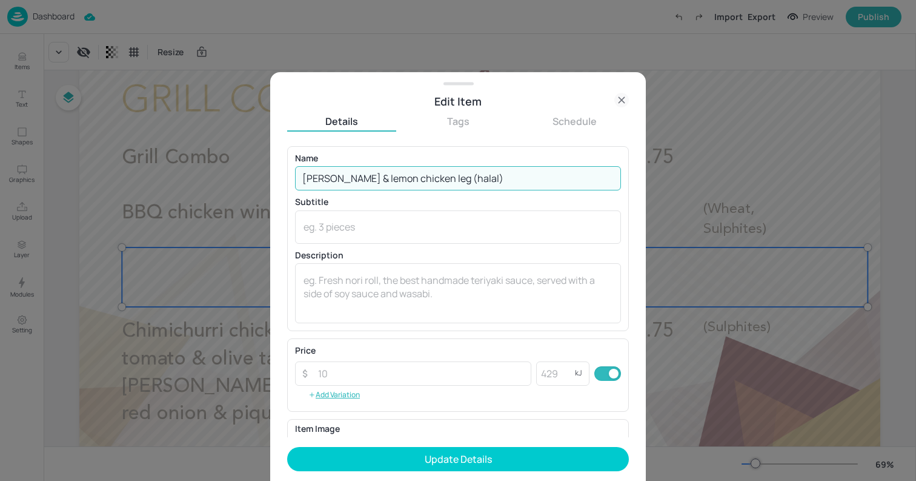
type input "[PERSON_NAME] & lemon chicken leg (halal)"
click at [429, 220] on textarea at bounding box center [458, 226] width 309 height 13
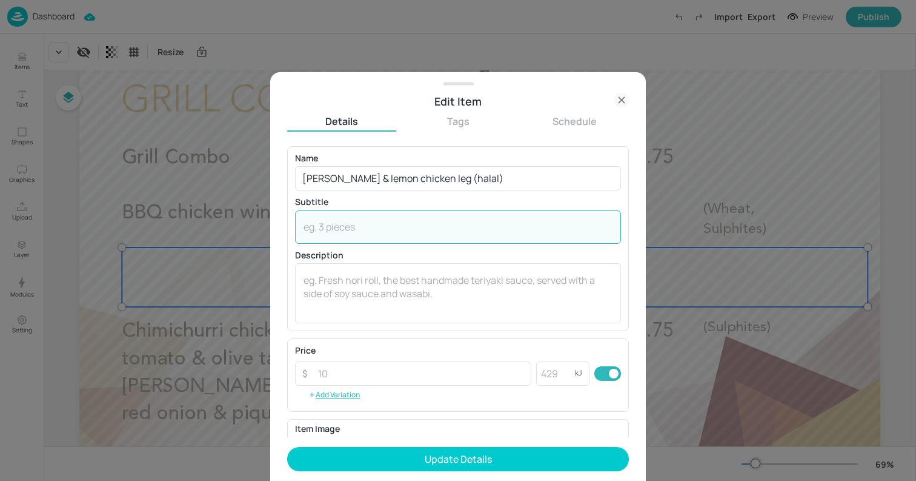
paste textarea "(Sulphites)"
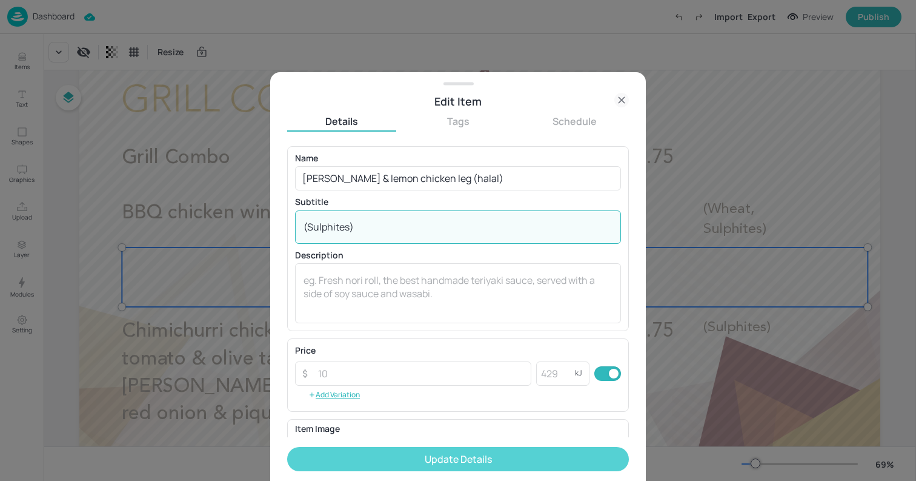
type textarea "(Sulphites)"
click at [396, 458] on button "Update Details" at bounding box center [458, 459] width 342 height 24
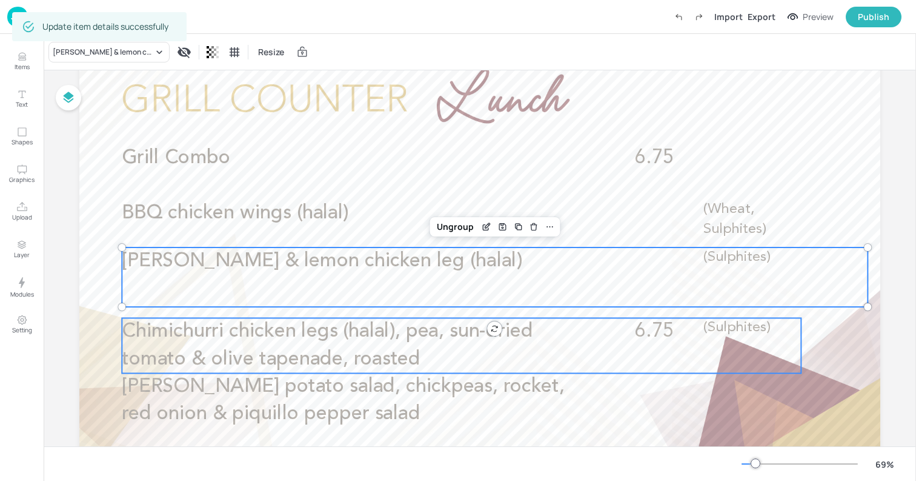
click at [482, 319] on p "Chimichurri chicken legs (halal), pea, sun-dried tomato & olive tapenade, roast…" at bounding box center [348, 373] width 453 height 110
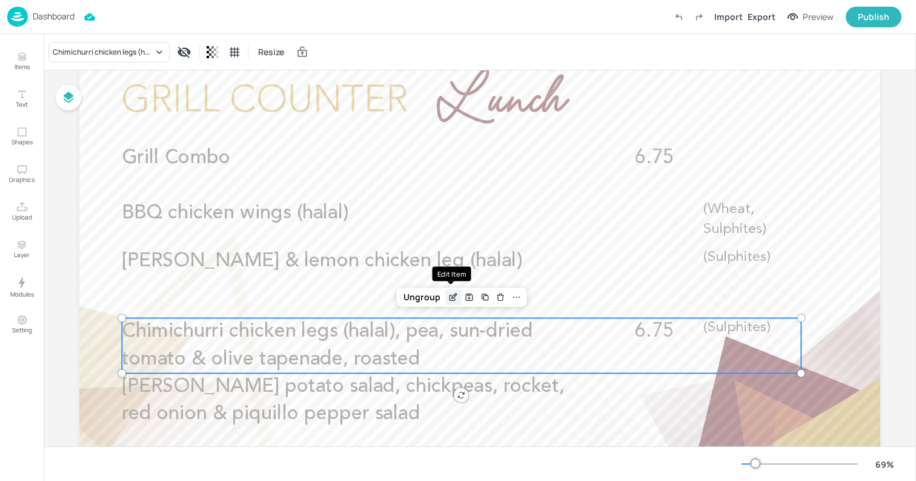
click at [452, 296] on icon "Edit Item" at bounding box center [454, 295] width 5 height 5
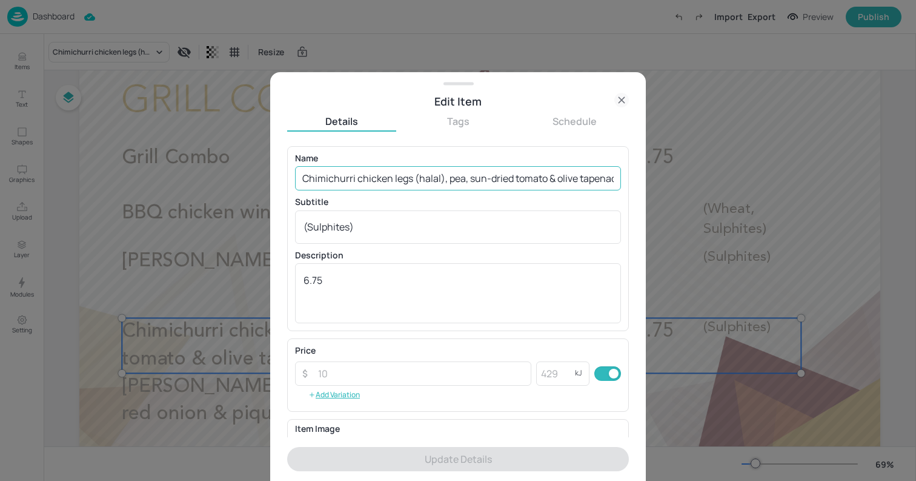
click at [371, 183] on input "Chimichurri chicken legs (halal), pea, sun-dried tomato & olive tapenade, roast…" at bounding box center [458, 178] width 326 height 24
paste input "Lamb kofta ([DEMOGRAPHIC_DATA])"
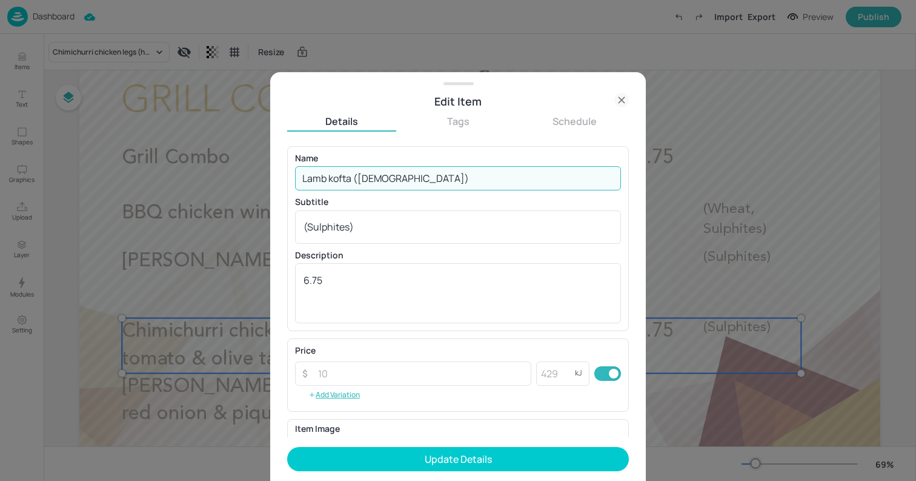
type input "Lamb kofta ([DEMOGRAPHIC_DATA])"
click at [441, 225] on textarea "(Sulphites)" at bounding box center [458, 226] width 309 height 13
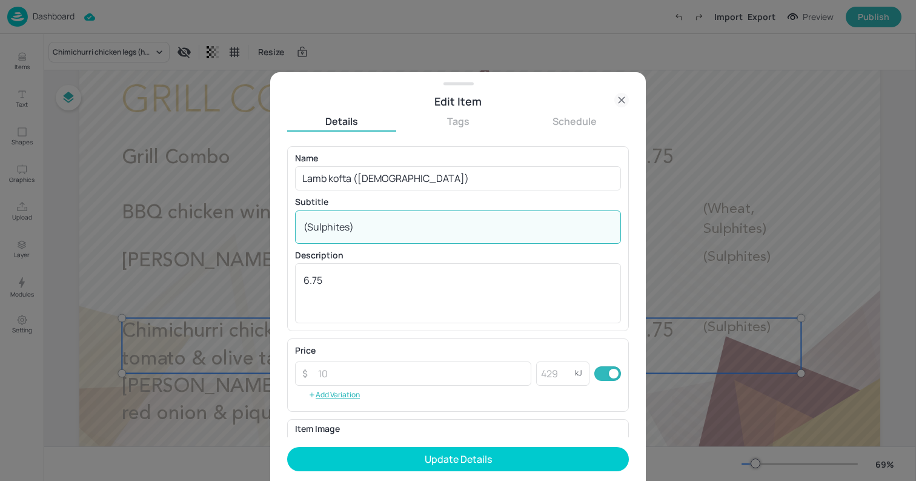
click at [441, 225] on textarea "(Sulphites)" at bounding box center [458, 226] width 309 height 13
paste textarea "Wheat, Sulphites) (May contain: Eggs, Milk, Celery, Mustard, Soya"
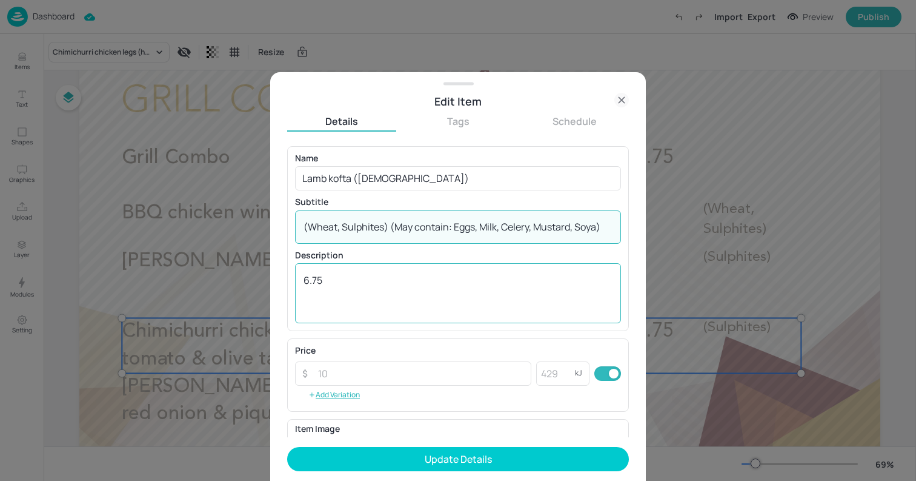
type textarea "(Wheat, Sulphites) (May contain: Eggs, Milk, Celery, Mustard, Soya)"
click at [380, 279] on textarea "6.75" at bounding box center [458, 293] width 309 height 40
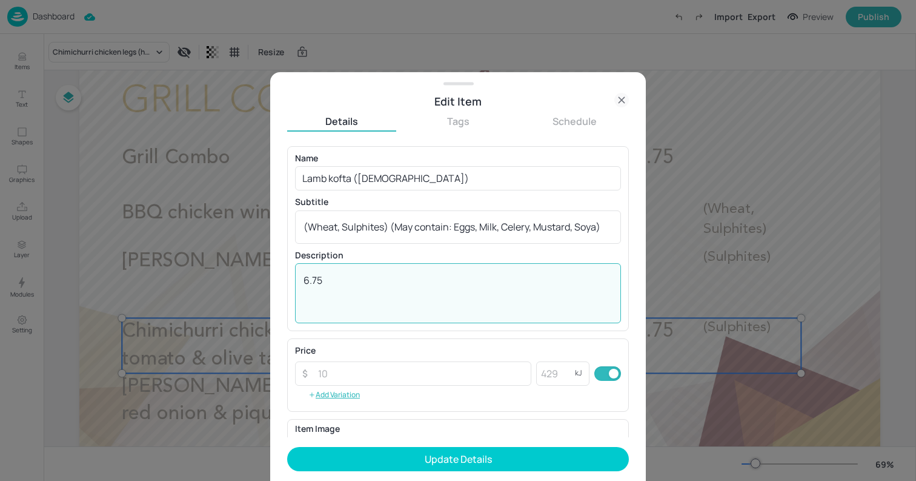
click at [380, 279] on textarea "6.75" at bounding box center [458, 293] width 309 height 40
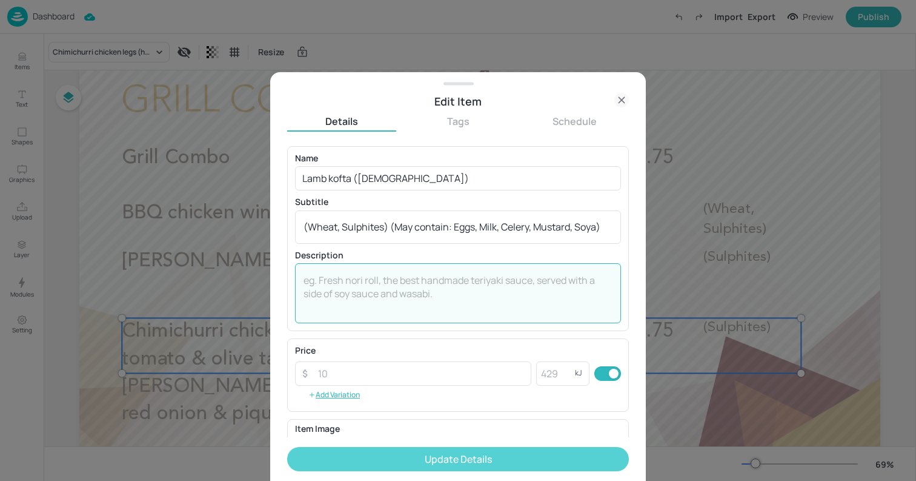
click at [471, 461] on button "Update Details" at bounding box center [458, 459] width 342 height 24
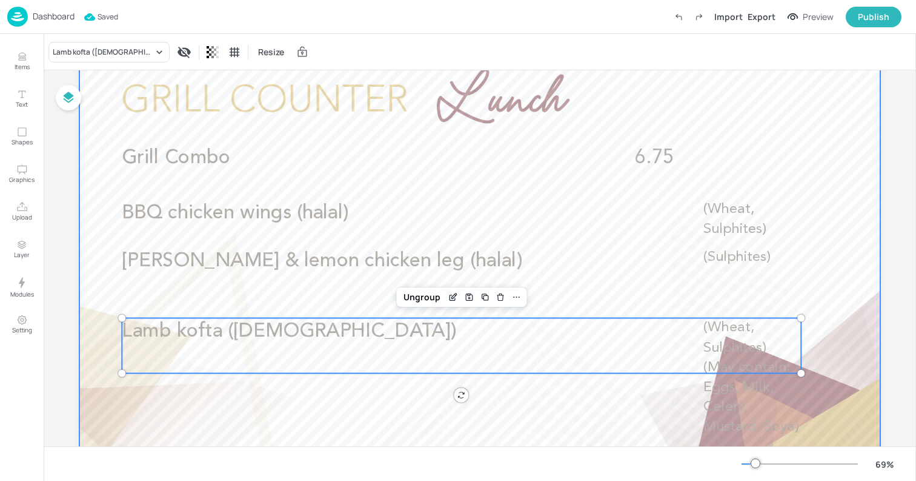
click at [110, 161] on div at bounding box center [479, 269] width 801 height 451
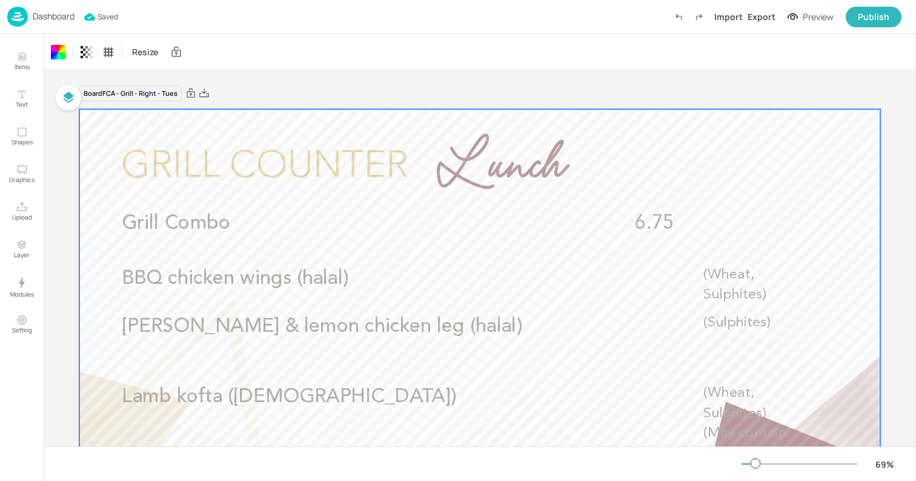
click at [62, 19] on p "Dashboard" at bounding box center [54, 16] width 42 height 8
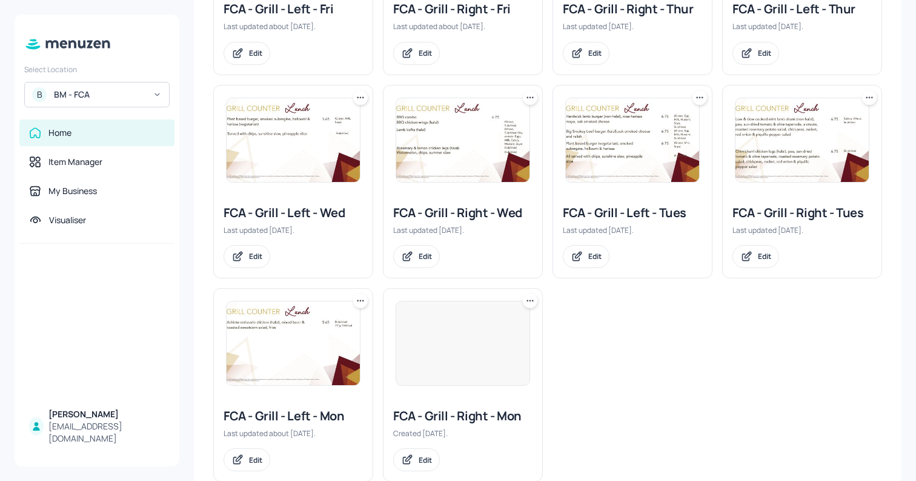
scroll to position [351, 0]
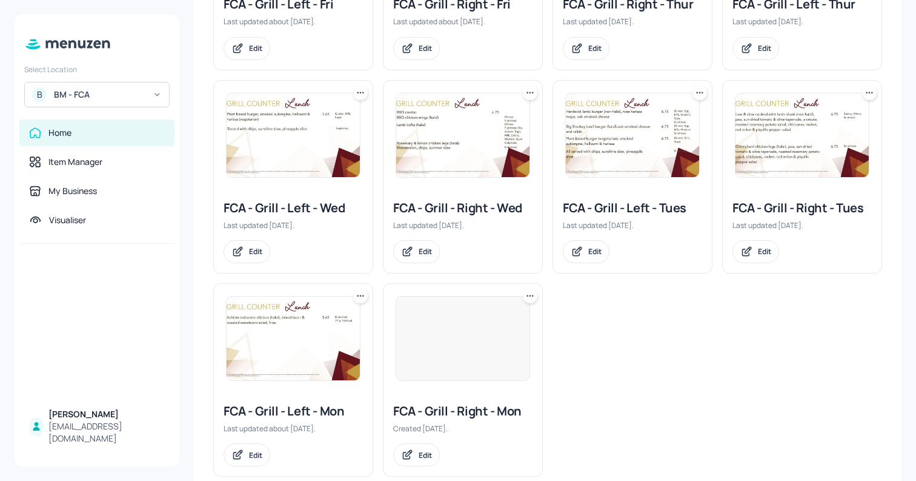
click at [621, 162] on img at bounding box center [632, 135] width 133 height 84
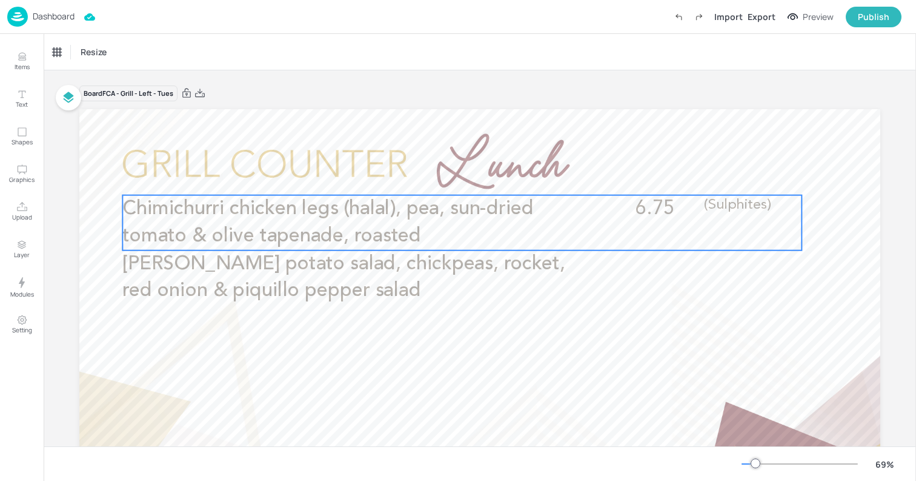
click at [375, 221] on p "Chimichurri chicken legs (halal), pea, sun-dried tomato & olive tapenade, roast…" at bounding box center [348, 250] width 453 height 110
click at [449, 174] on icon "Edit Item" at bounding box center [454, 175] width 10 height 10
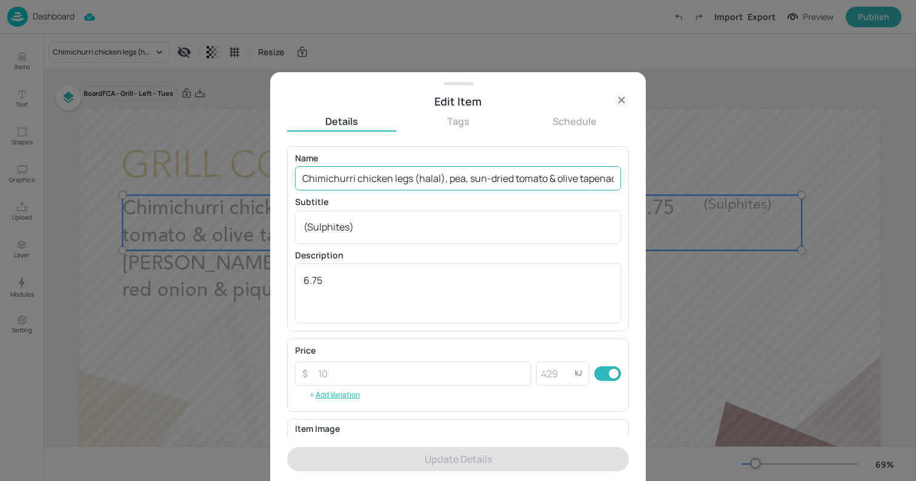
click at [442, 178] on input "Chimichurri chicken legs (halal), pea, sun-dried tomato & olive tapenade, roast…" at bounding box center [458, 178] width 326 height 24
paste input "New potato, sweetcorn & spring onion salad"
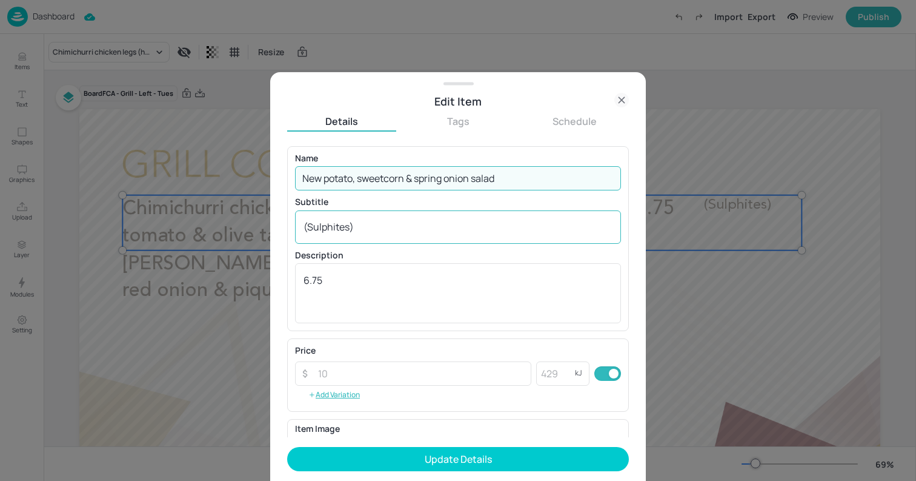
type input "New potato, sweetcorn & spring onion salad"
click at [417, 228] on textarea "(Sulphites)" at bounding box center [458, 226] width 309 height 13
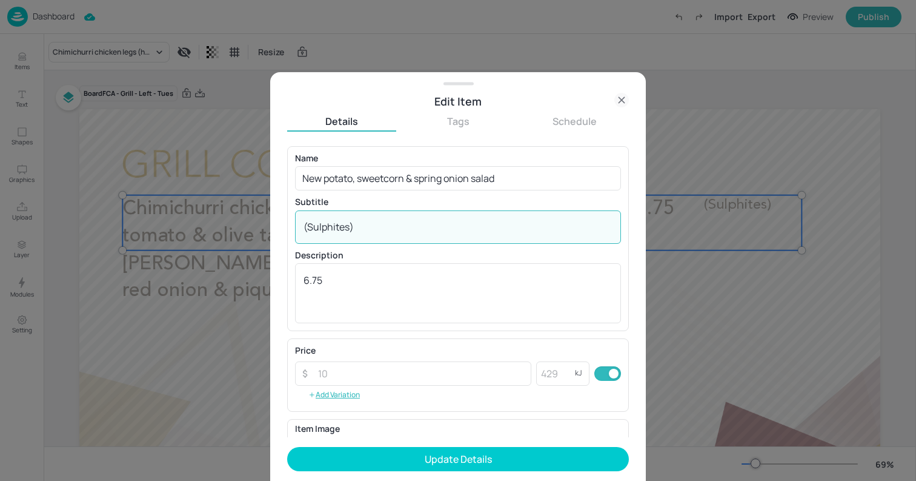
click at [417, 228] on textarea "(Sulphites)" at bounding box center [458, 226] width 309 height 13
click at [381, 293] on textarea "6.75" at bounding box center [458, 293] width 309 height 40
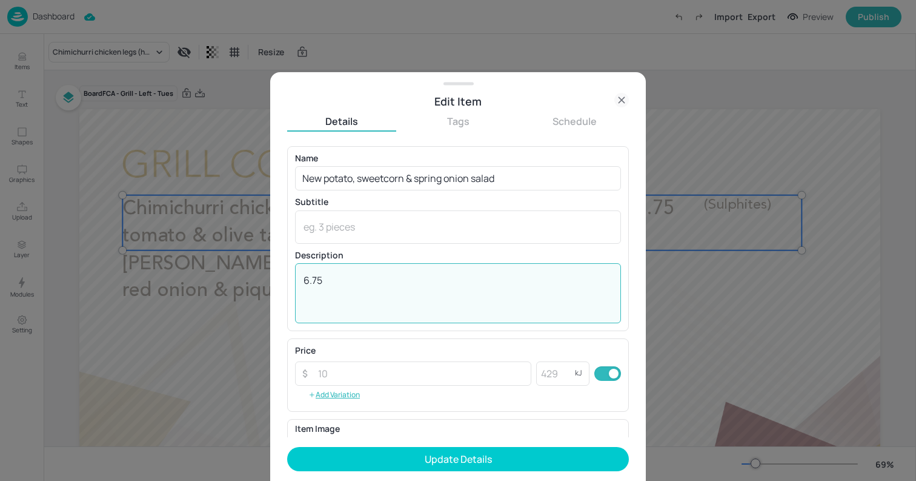
click at [381, 293] on textarea "6.75" at bounding box center [458, 293] width 309 height 40
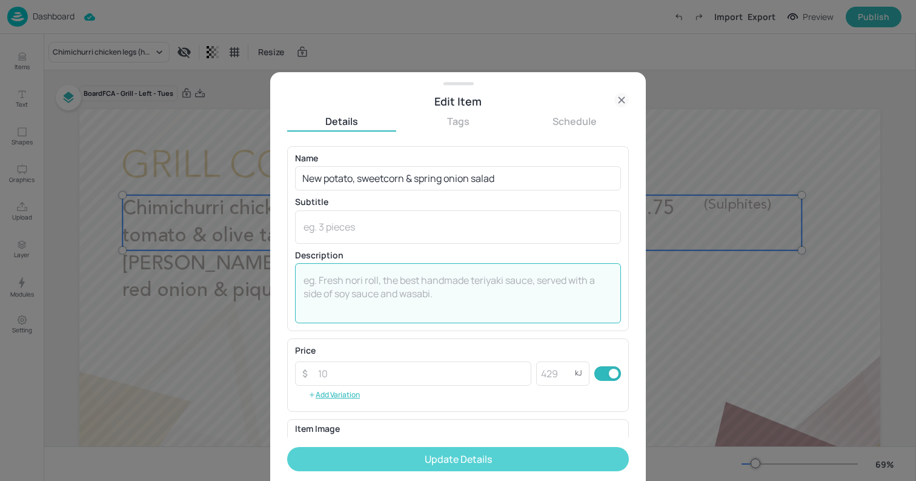
click at [432, 458] on button "Update Details" at bounding box center [458, 459] width 342 height 24
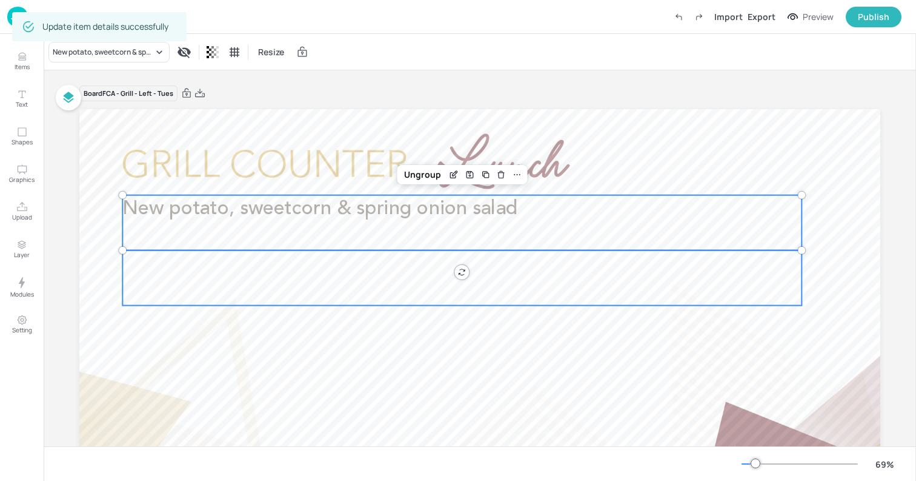
click at [225, 276] on div at bounding box center [461, 277] width 679 height 55
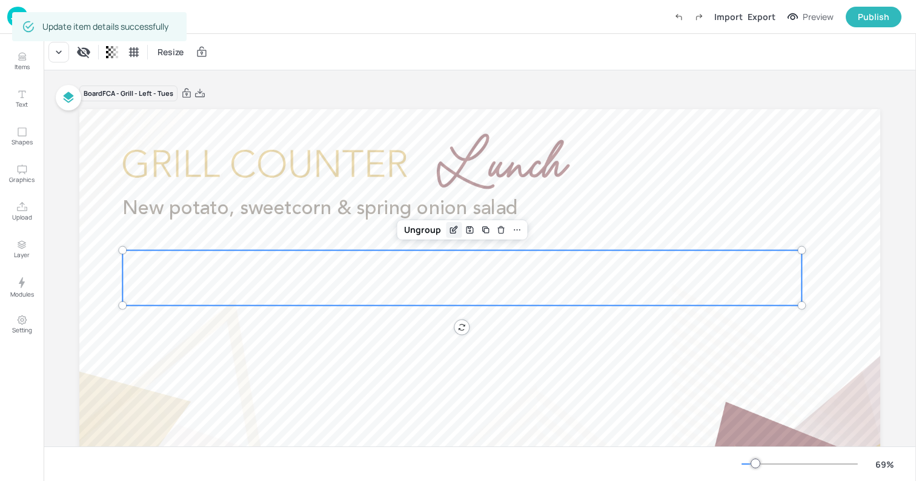
click at [451, 223] on div "Edit Item" at bounding box center [454, 230] width 16 height 16
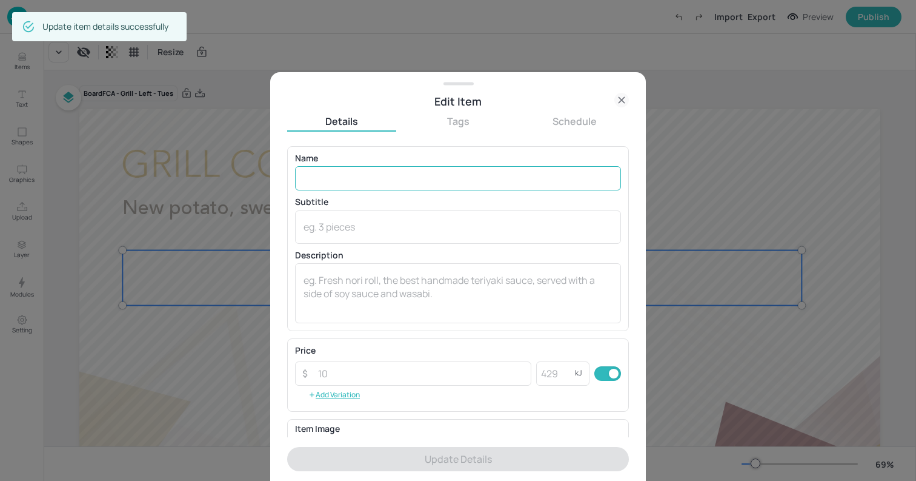
click at [409, 170] on input "text" at bounding box center [458, 178] width 326 height 24
paste input "Summer slaw (Sulphites)"
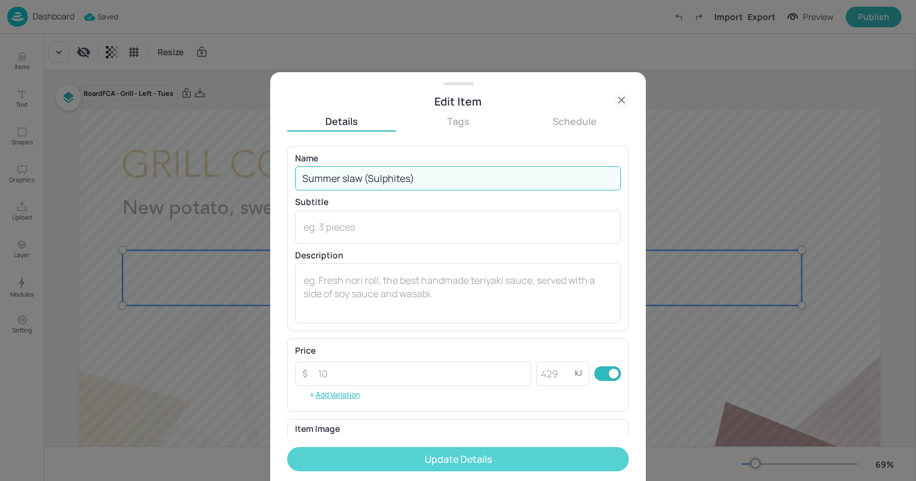
type input "Summer slaw (Sulphites)"
click at [510, 454] on button "Update Details" at bounding box center [458, 459] width 342 height 24
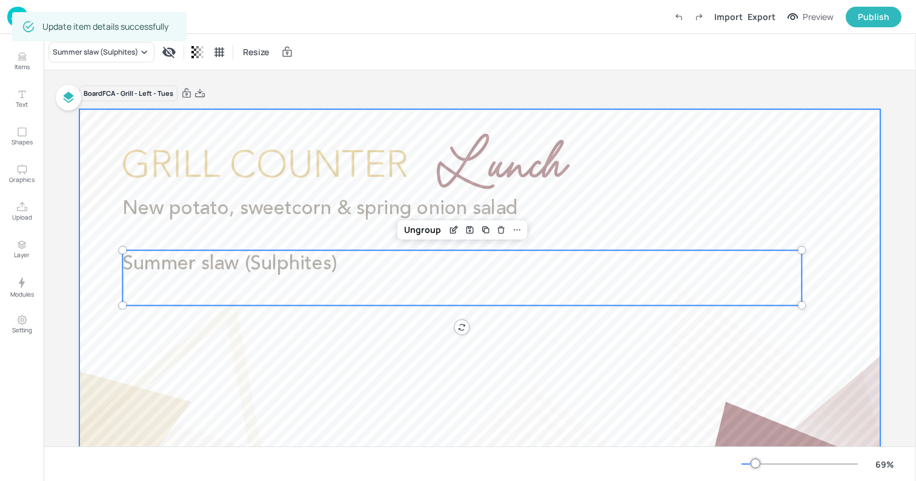
click at [103, 145] on div at bounding box center [479, 334] width 801 height 451
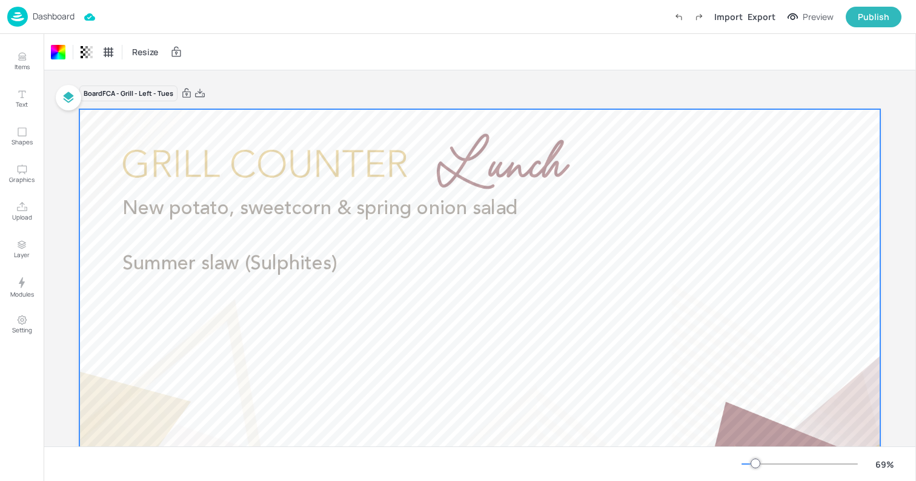
click at [11, 19] on img at bounding box center [17, 17] width 21 height 20
click at [68, 18] on p "Dashboard" at bounding box center [54, 16] width 42 height 8
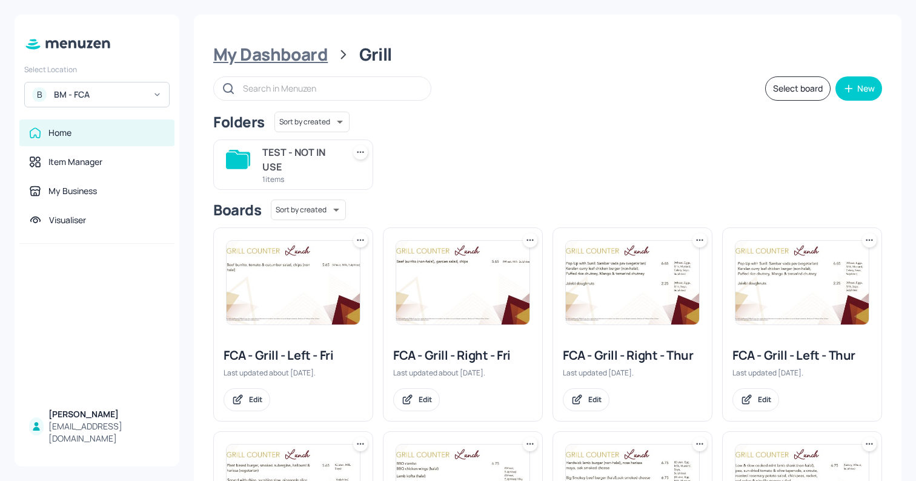
click at [255, 55] on div "My Dashboard" at bounding box center [270, 55] width 115 height 22
